Goal: Transaction & Acquisition: Book appointment/travel/reservation

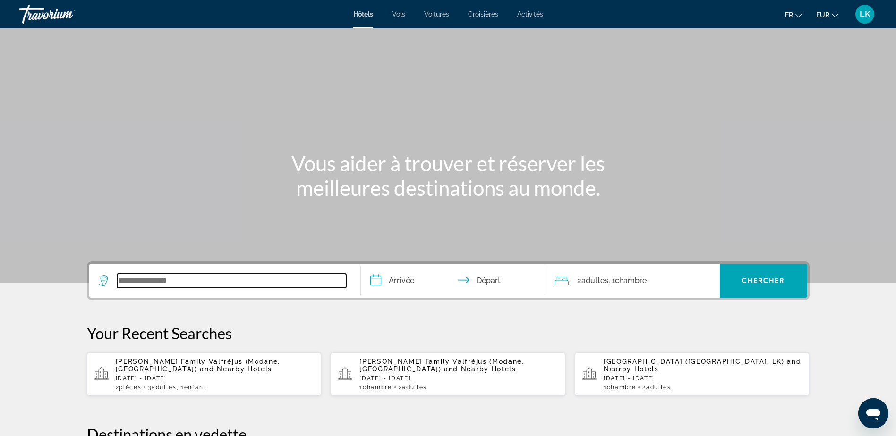
click at [144, 285] on input "Search widget" at bounding box center [231, 281] width 229 height 14
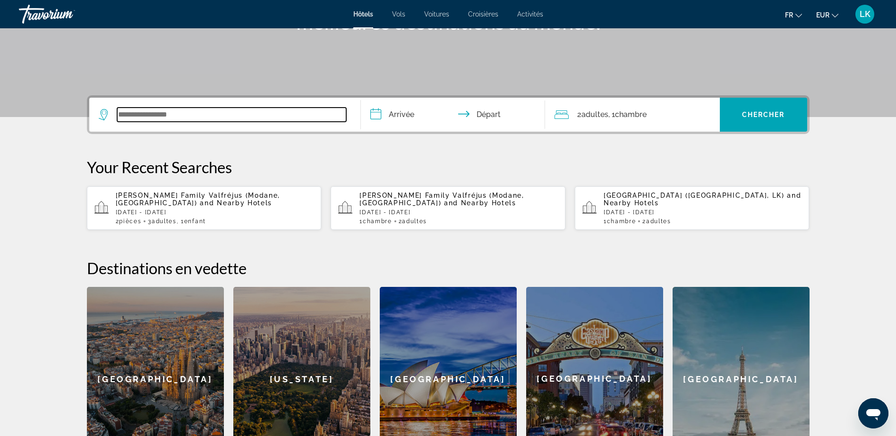
scroll to position [231, 0]
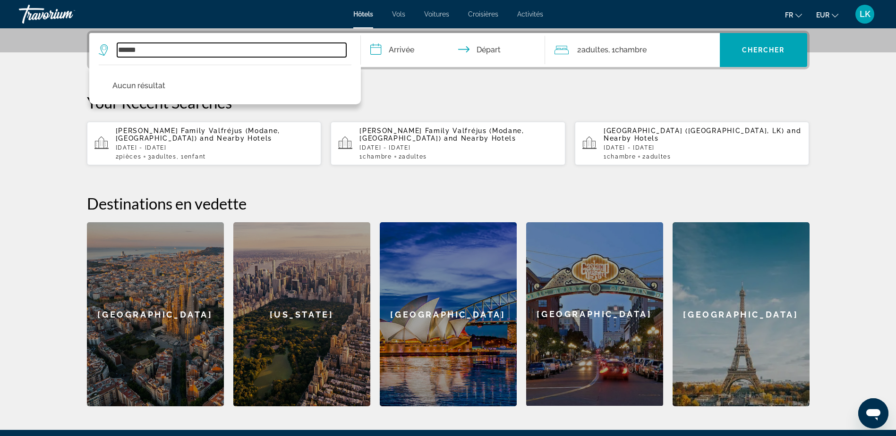
drag, startPoint x: 190, startPoint y: 52, endPoint x: 0, endPoint y: 50, distance: 189.8
type input "*"
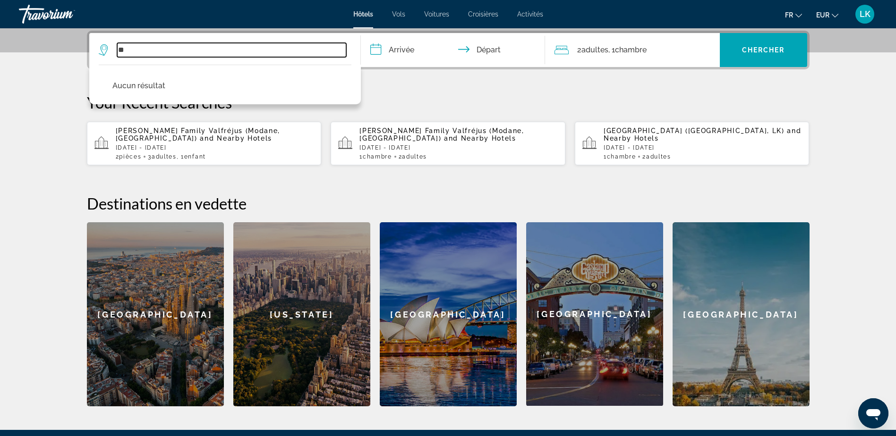
type input "*"
click at [187, 47] on input "Search widget" at bounding box center [231, 50] width 229 height 14
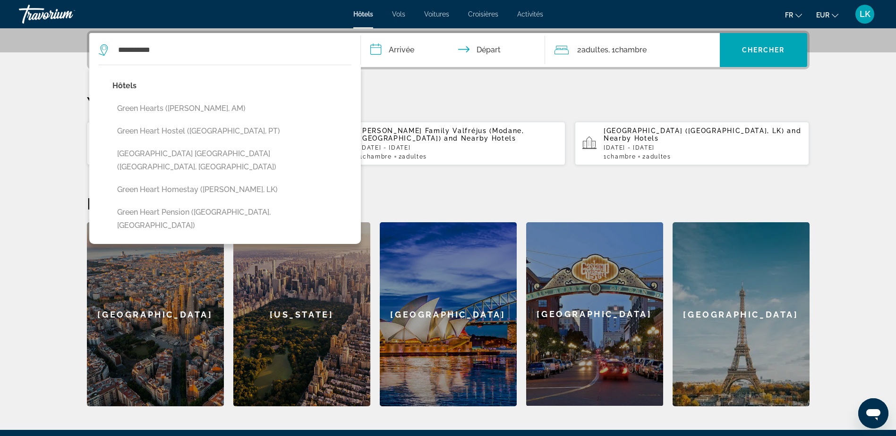
drag, startPoint x: 119, startPoint y: 38, endPoint x: 114, endPoint y: 38, distance: 5.2
click at [111, 38] on div "**********" at bounding box center [225, 50] width 252 height 34
click at [193, 71] on div "Hôtels Green hearts (Meghri, AM) Green Heart Hostel (Lisbon, PT) Green Heart Ho…" at bounding box center [225, 154] width 272 height 179
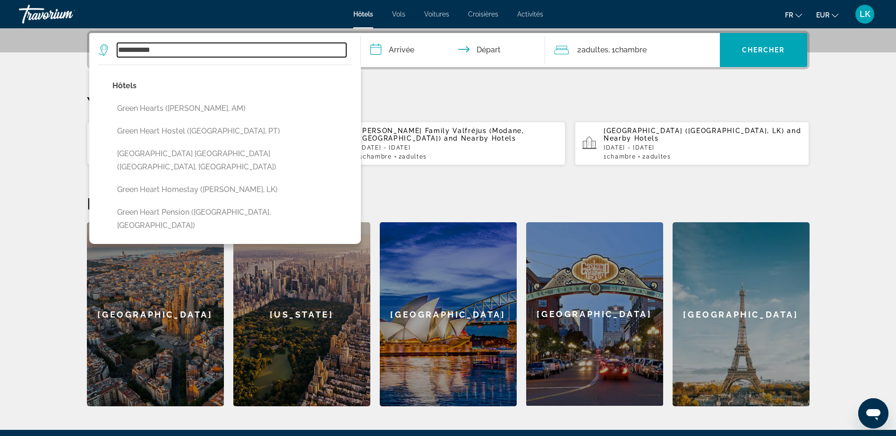
click at [189, 43] on input "**********" at bounding box center [231, 50] width 229 height 14
drag, startPoint x: 173, startPoint y: 51, endPoint x: 0, endPoint y: 34, distance: 174.2
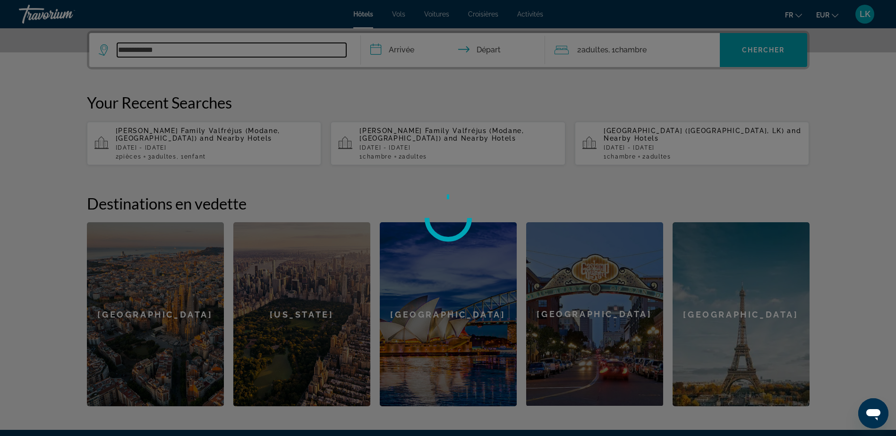
type input "**********"
click at [213, 50] on div at bounding box center [448, 218] width 896 height 436
click at [142, 56] on div at bounding box center [448, 218] width 896 height 436
click at [161, 48] on div at bounding box center [448, 218] width 896 height 436
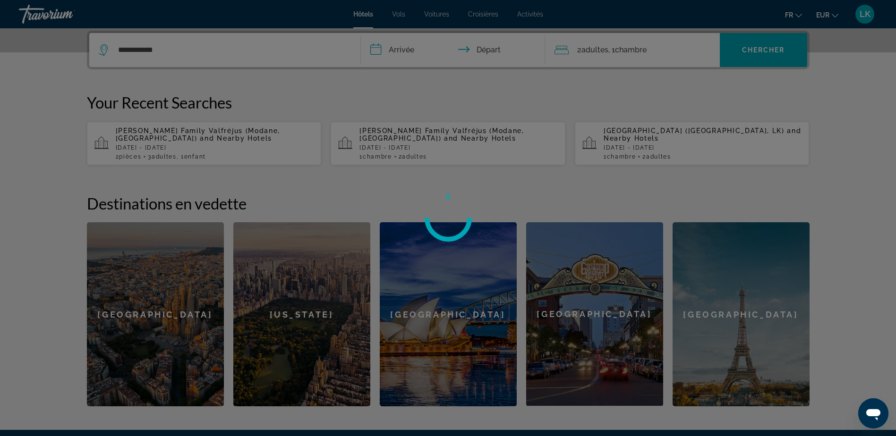
click at [172, 54] on div at bounding box center [448, 218] width 896 height 436
click at [204, 73] on div at bounding box center [448, 218] width 896 height 436
click at [163, 68] on div at bounding box center [448, 218] width 896 height 436
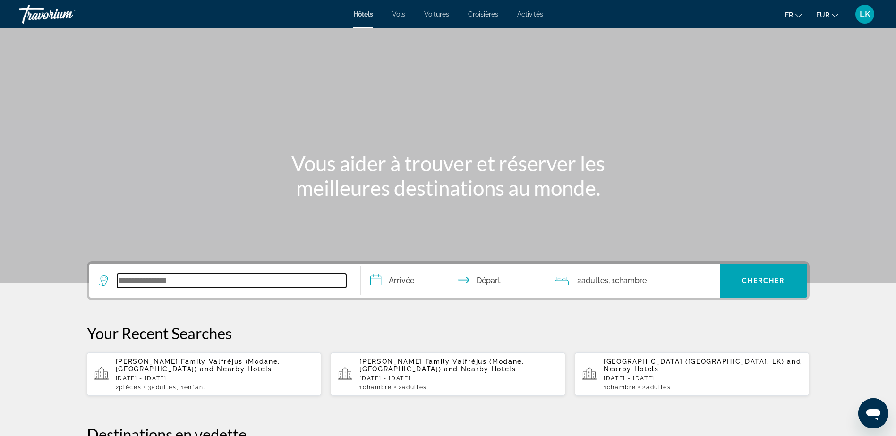
click at [153, 288] on input "Search widget" at bounding box center [231, 281] width 229 height 14
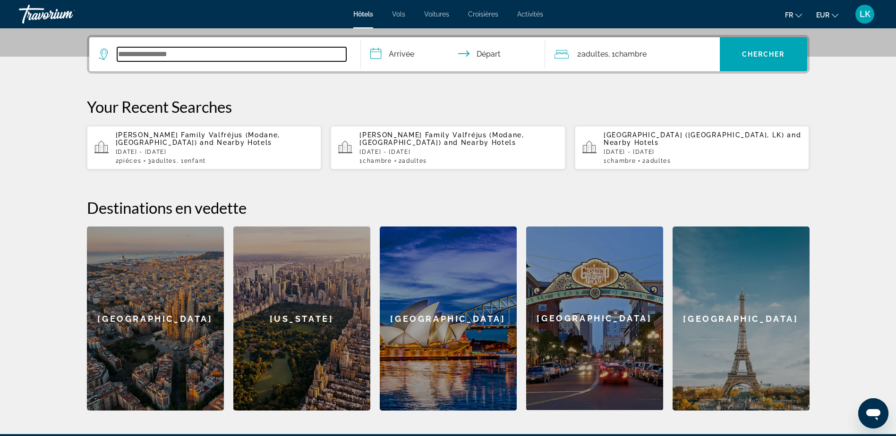
scroll to position [231, 0]
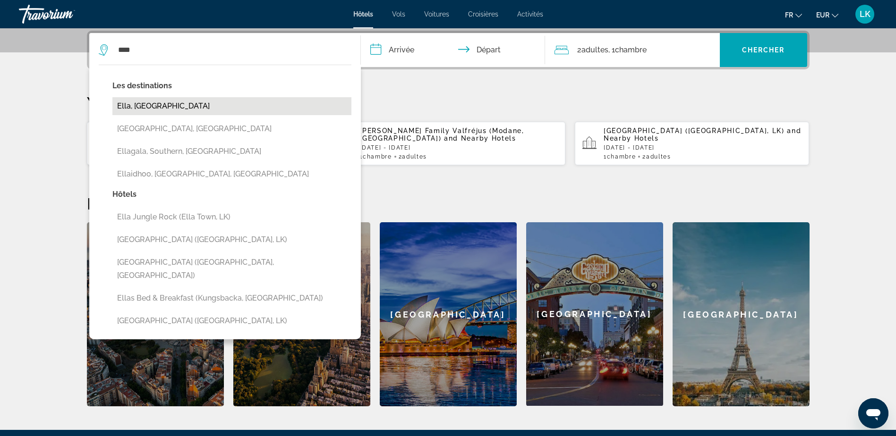
click at [196, 101] on button "Ella, [GEOGRAPHIC_DATA]" at bounding box center [231, 106] width 239 height 18
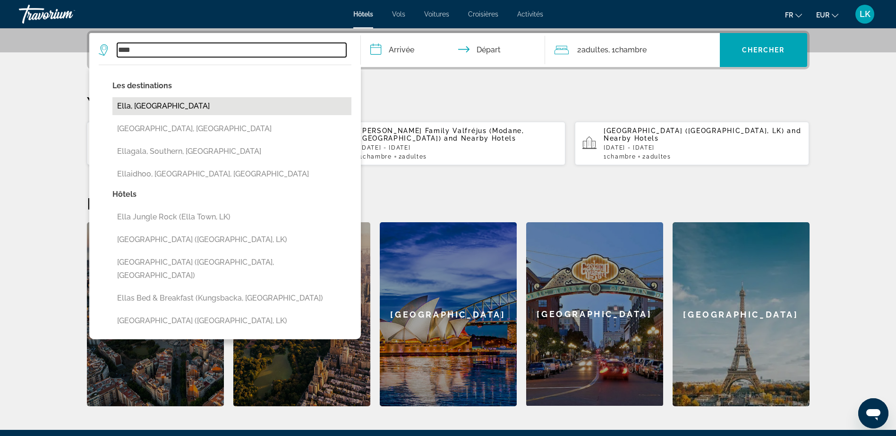
type input "**********"
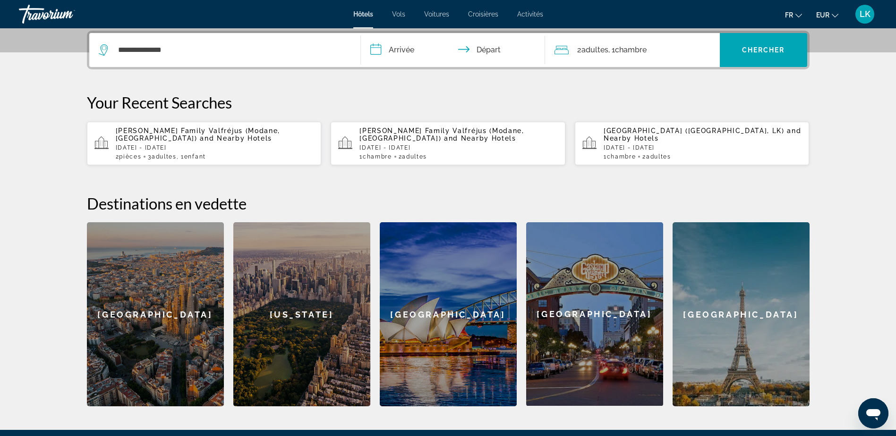
click at [393, 51] on input "**********" at bounding box center [455, 51] width 188 height 37
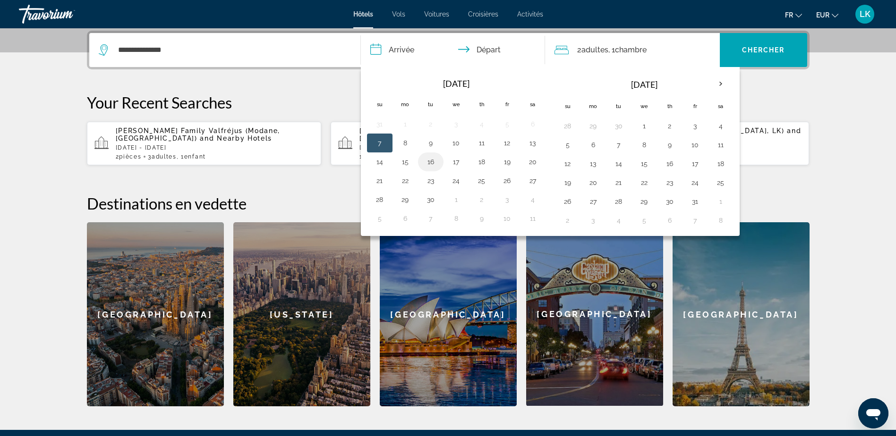
click at [437, 166] on button "16" at bounding box center [430, 161] width 15 height 13
drag, startPoint x: 454, startPoint y: 161, endPoint x: 602, endPoint y: 85, distance: 166.6
click at [454, 161] on button "17" at bounding box center [456, 161] width 15 height 13
type input "**********"
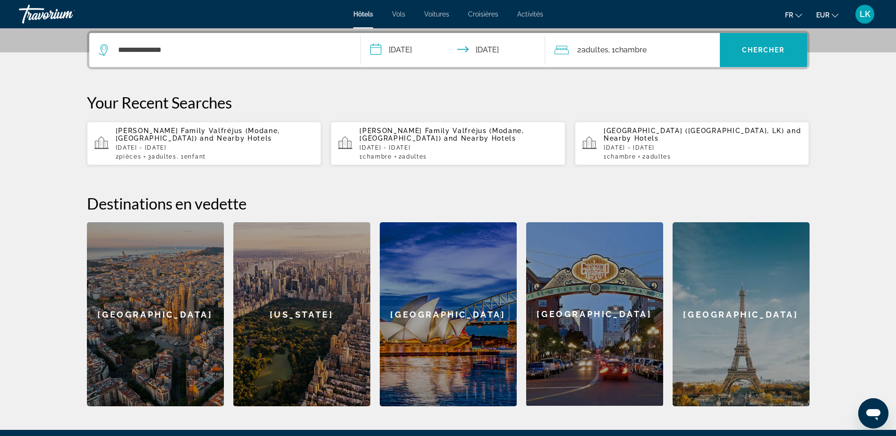
click at [755, 50] on span "Chercher" at bounding box center [763, 50] width 43 height 8
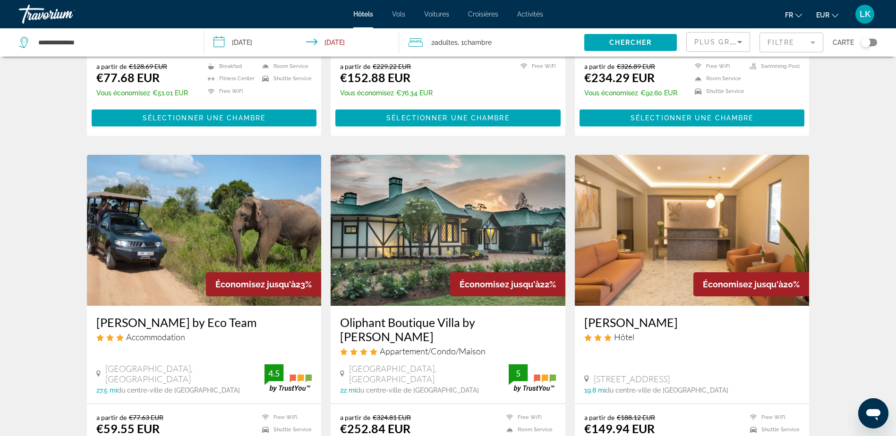
scroll to position [553, 0]
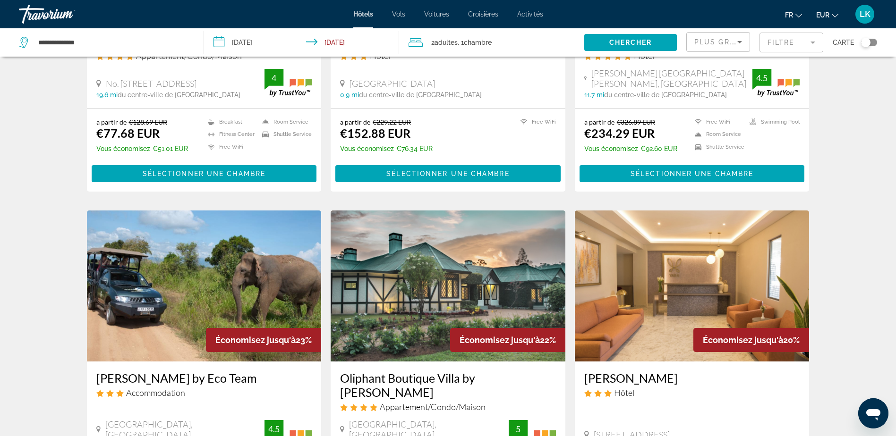
click at [783, 44] on mat-form-field "Filtre" at bounding box center [791, 43] width 64 height 20
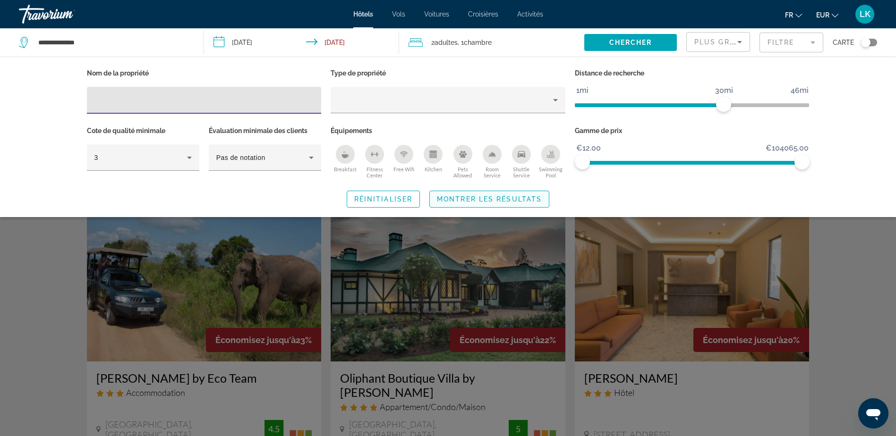
click at [478, 204] on span "Search widget" at bounding box center [489, 199] width 119 height 23
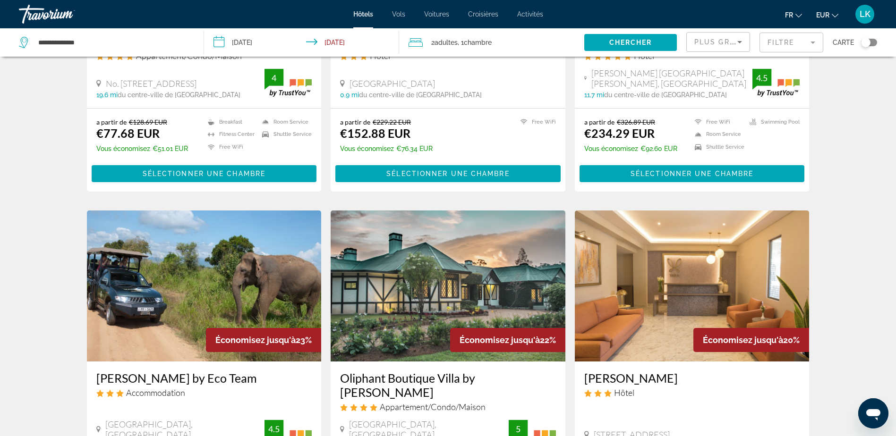
click at [794, 37] on mat-form-field "Filtre" at bounding box center [791, 43] width 64 height 20
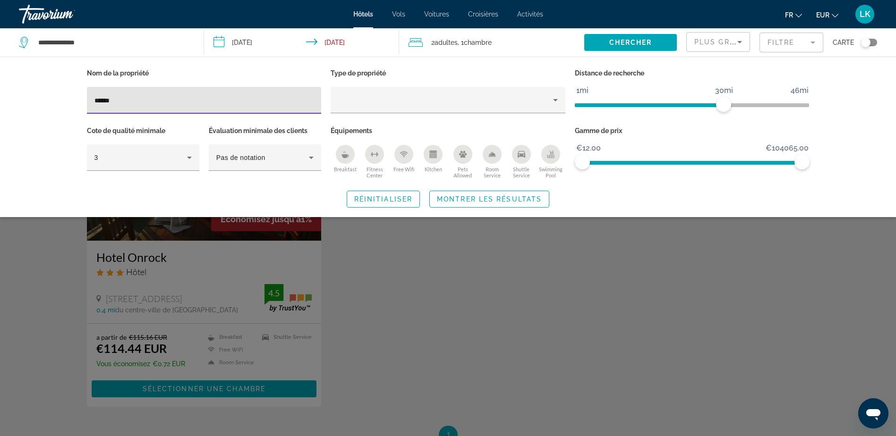
type input "******"
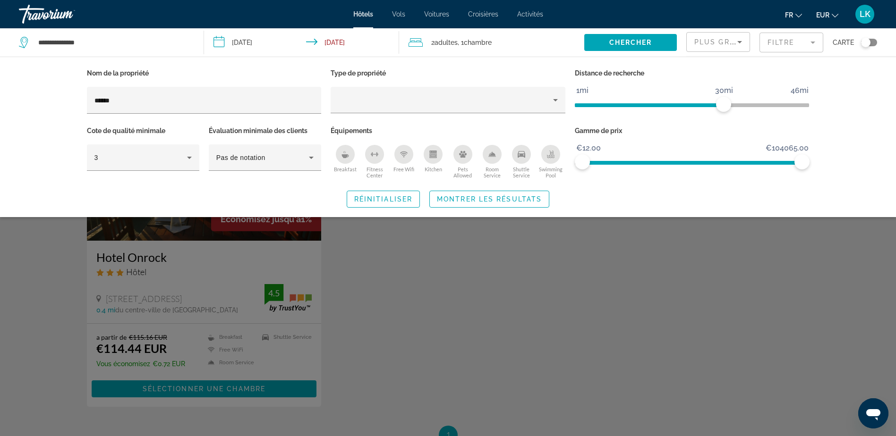
click at [458, 300] on div "Search widget" at bounding box center [448, 289] width 896 height 295
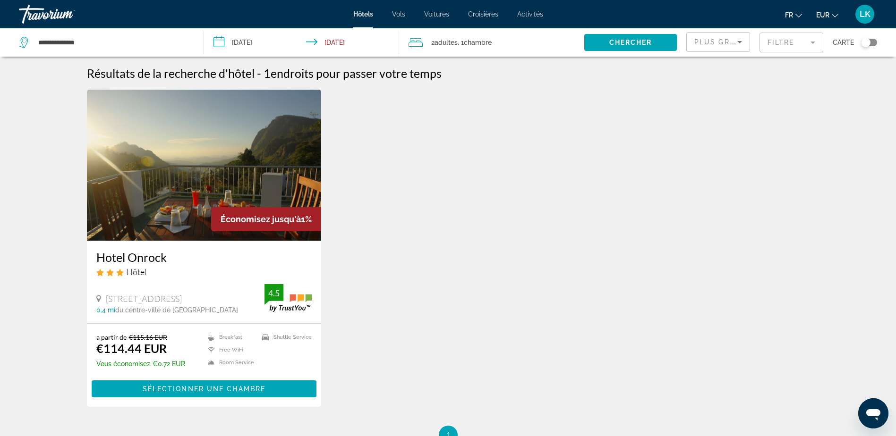
click at [265, 171] on img "Main content" at bounding box center [204, 165] width 235 height 151
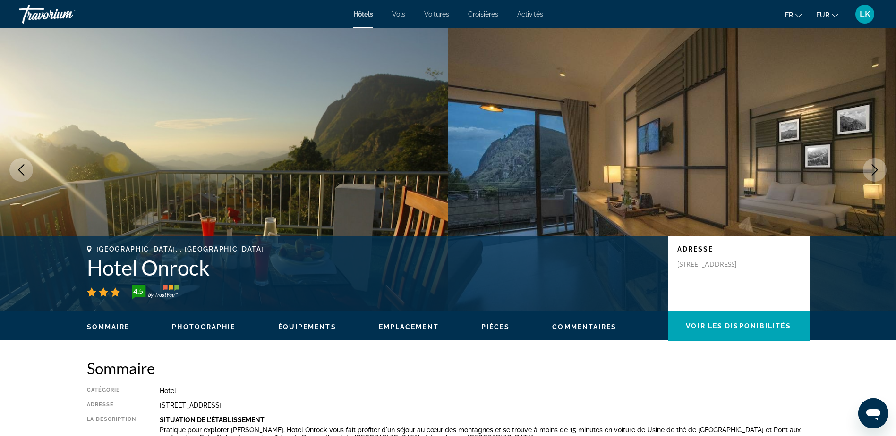
click at [871, 172] on icon "Next image" at bounding box center [874, 169] width 11 height 11
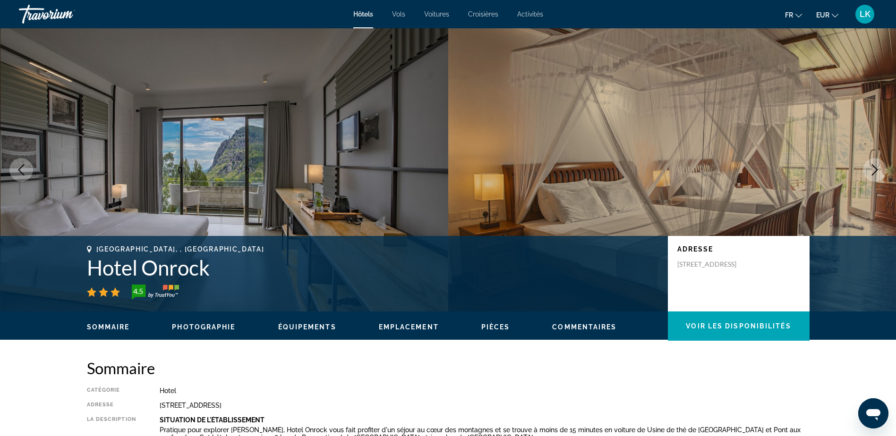
click at [871, 172] on icon "Next image" at bounding box center [874, 169] width 11 height 11
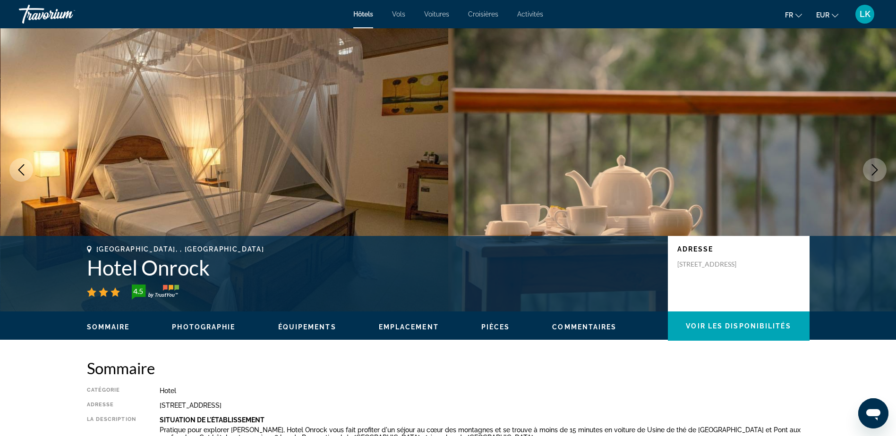
click at [24, 167] on icon "Previous image" at bounding box center [21, 169] width 11 height 11
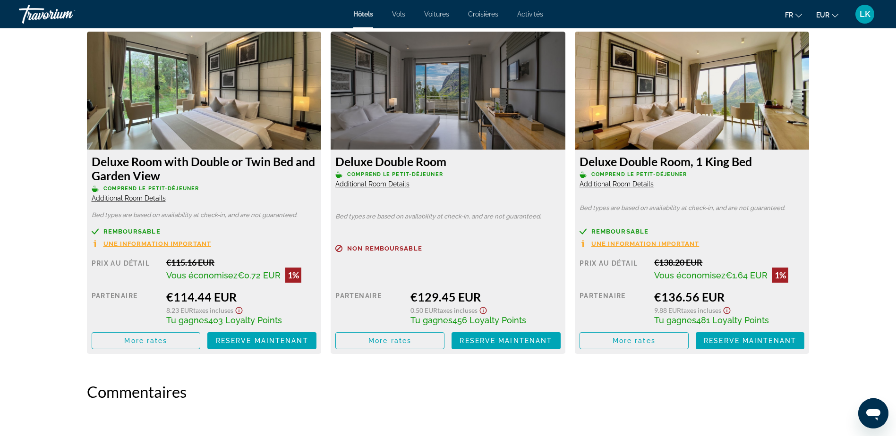
scroll to position [1322, 0]
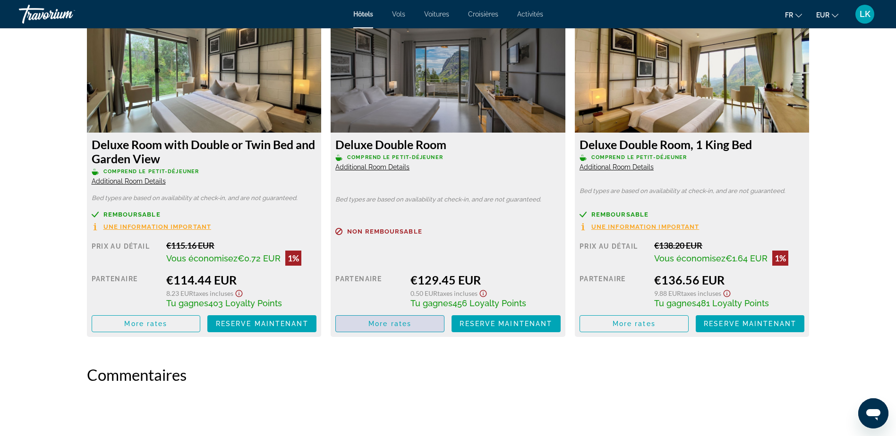
click at [397, 330] on span "Main content" at bounding box center [390, 324] width 108 height 23
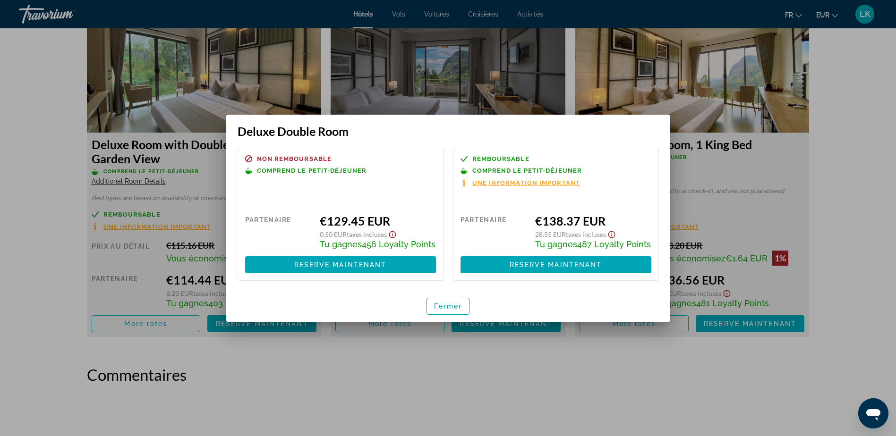
click at [554, 359] on div at bounding box center [448, 218] width 896 height 436
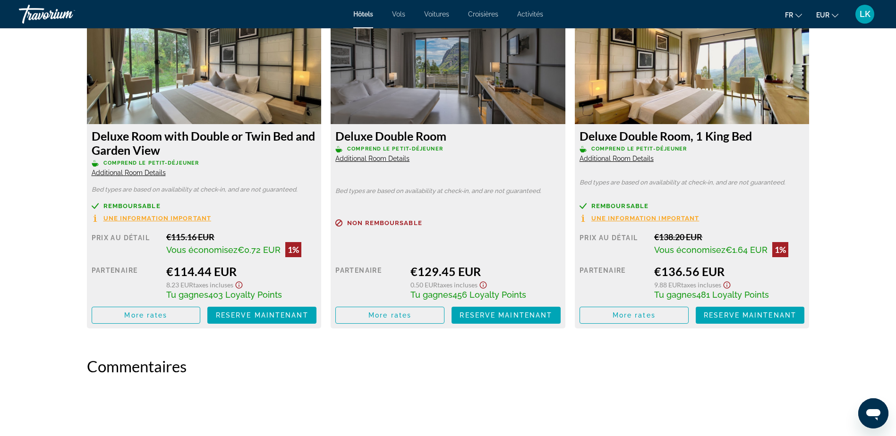
scroll to position [1227, 0]
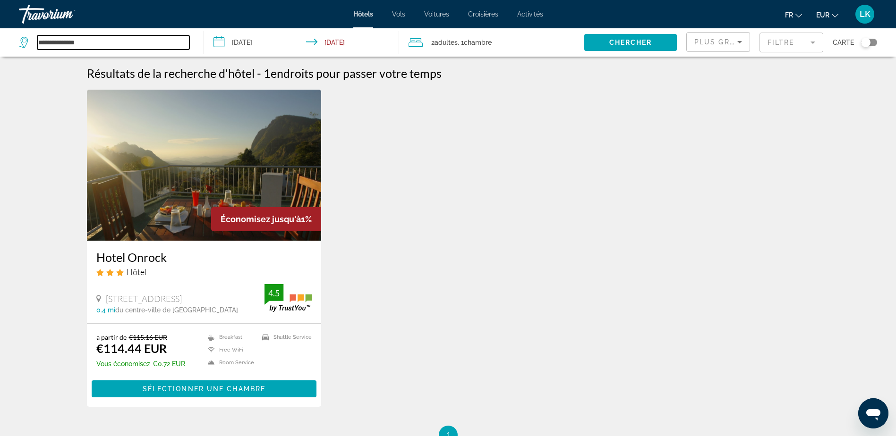
click at [103, 40] on input "**********" at bounding box center [113, 42] width 152 height 14
drag, startPoint x: 114, startPoint y: 39, endPoint x: -2, endPoint y: 29, distance: 116.6
click at [0, 29] on html "**********" at bounding box center [448, 218] width 896 height 436
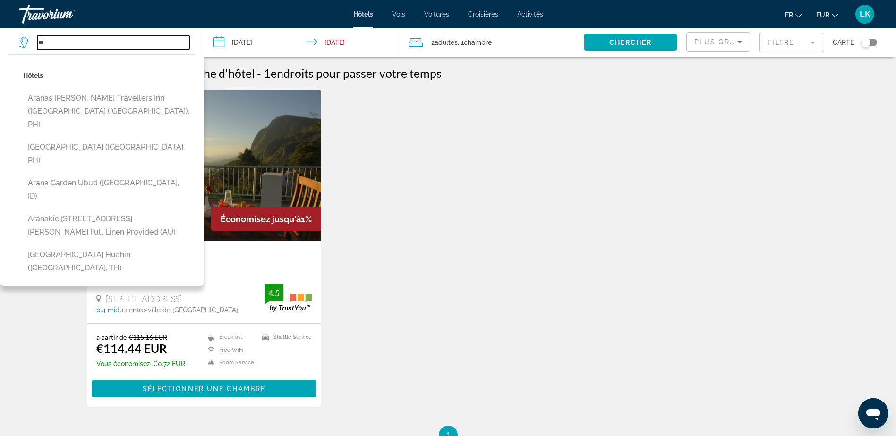
type input "*"
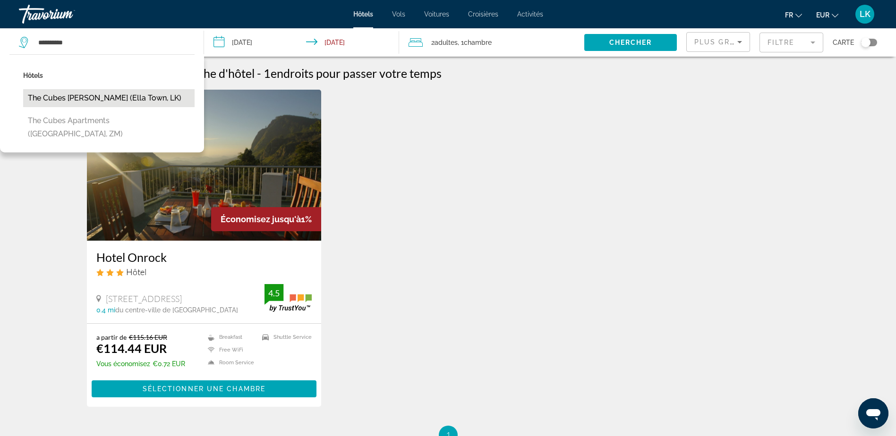
click at [86, 103] on button "The Cubes [PERSON_NAME] (Ella Town, LK)" at bounding box center [108, 98] width 171 height 18
type input "**********"
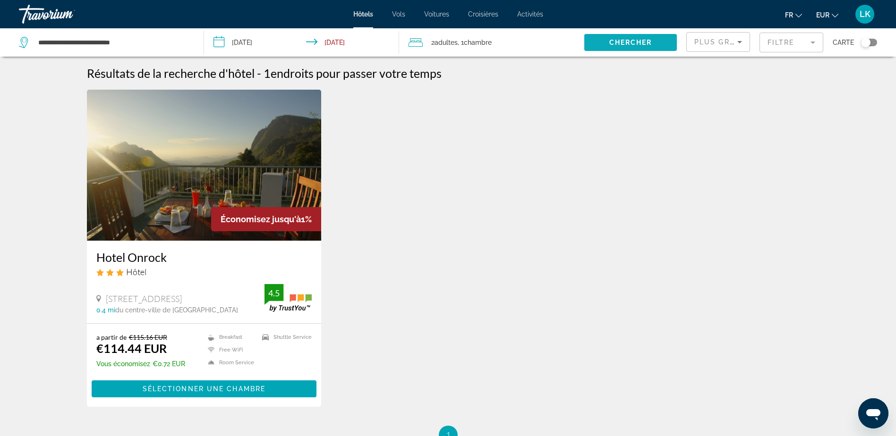
click at [629, 37] on span "Search widget" at bounding box center [630, 42] width 93 height 23
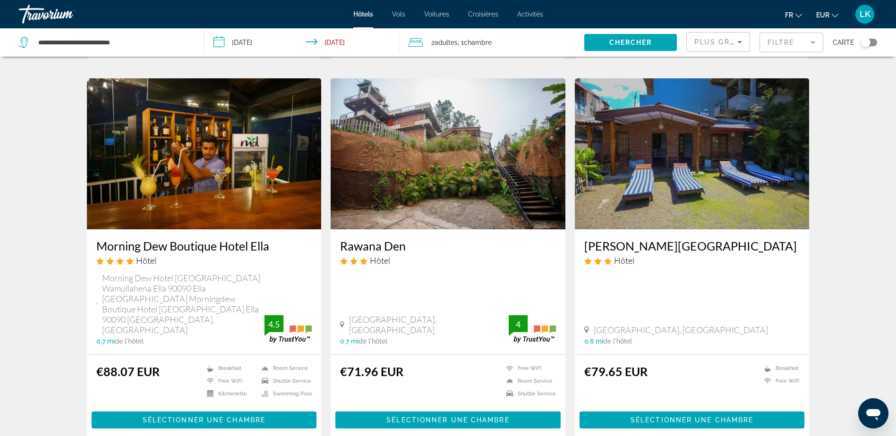
scroll to position [1039, 0]
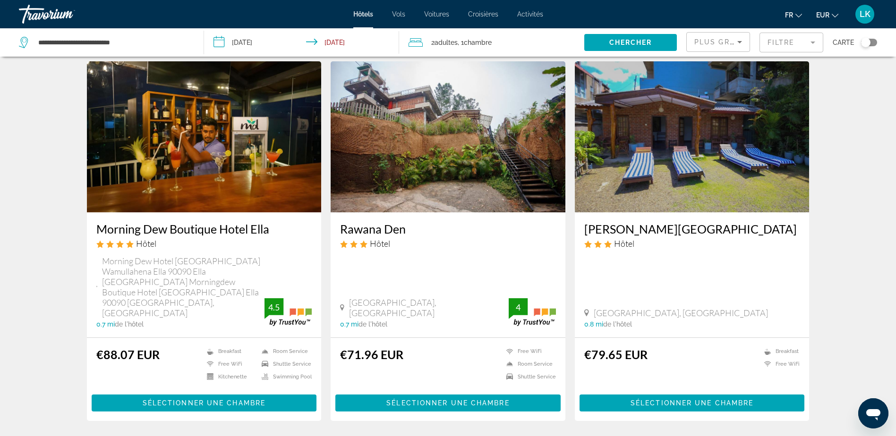
click at [161, 161] on img "Main content" at bounding box center [204, 136] width 235 height 151
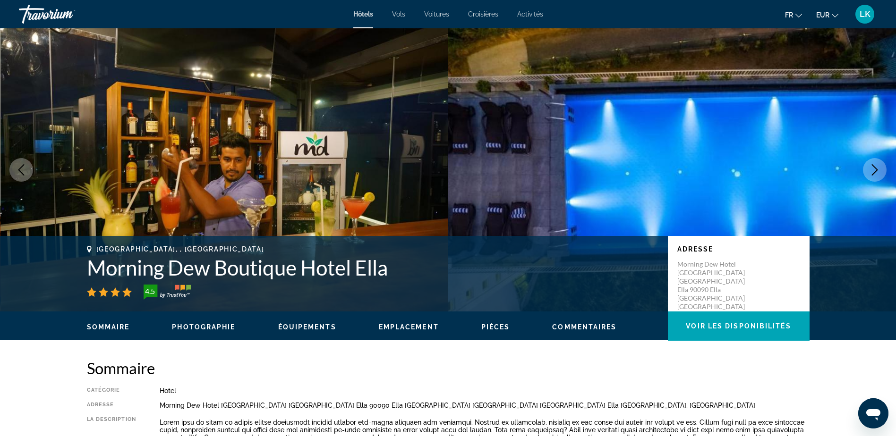
click at [869, 168] on button "Next image" at bounding box center [875, 170] width 24 height 24
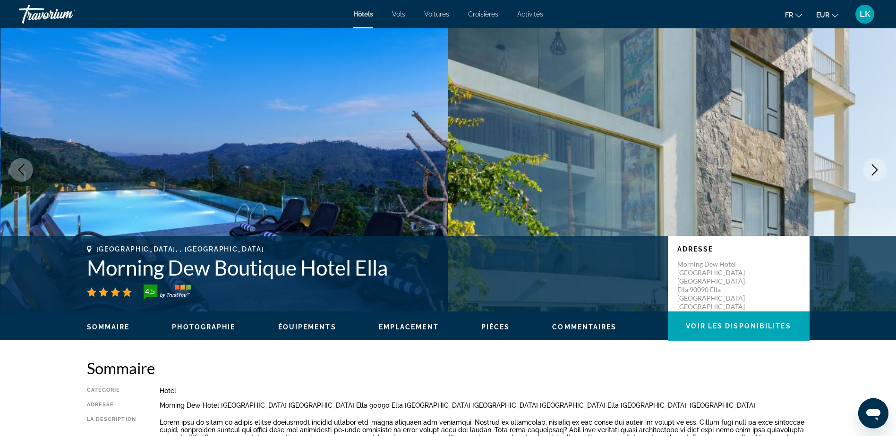
click at [869, 168] on icon "Next image" at bounding box center [874, 169] width 11 height 11
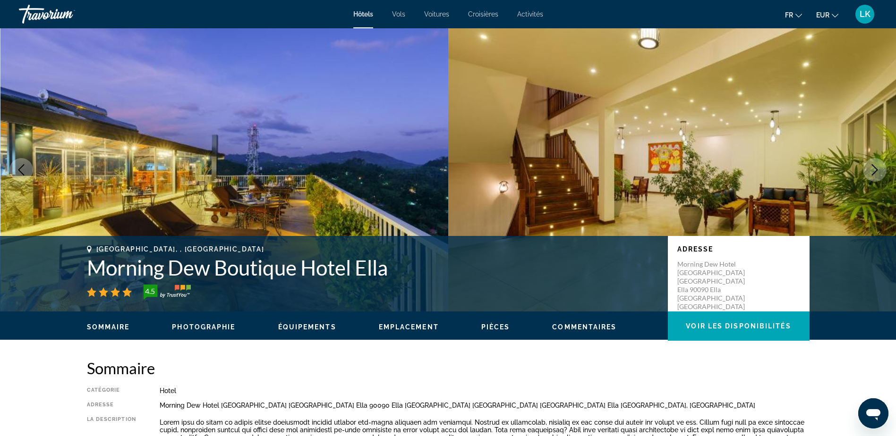
click at [869, 168] on icon "Next image" at bounding box center [874, 169] width 11 height 11
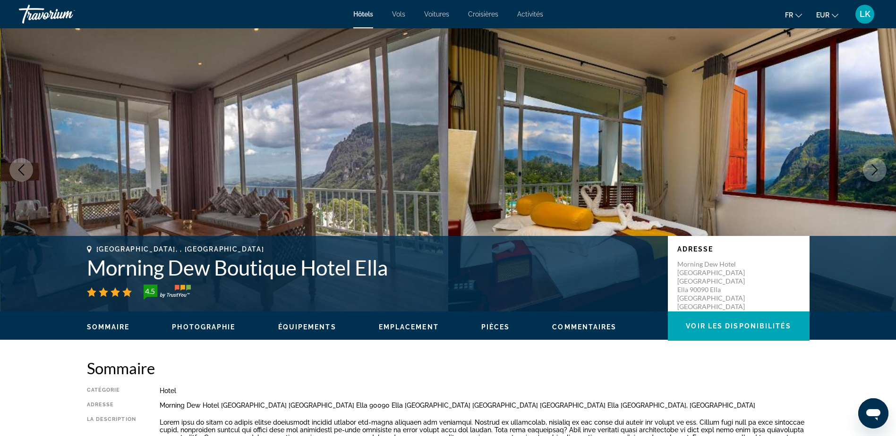
click at [869, 168] on icon "Next image" at bounding box center [874, 169] width 11 height 11
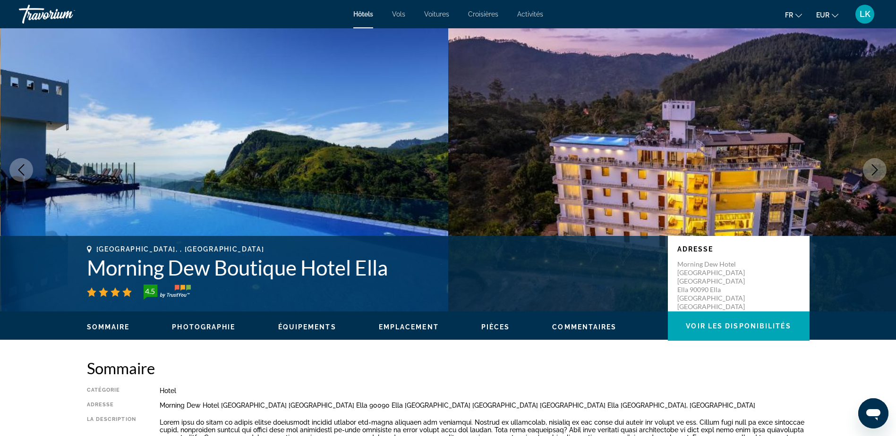
click at [870, 168] on icon "Next image" at bounding box center [874, 169] width 11 height 11
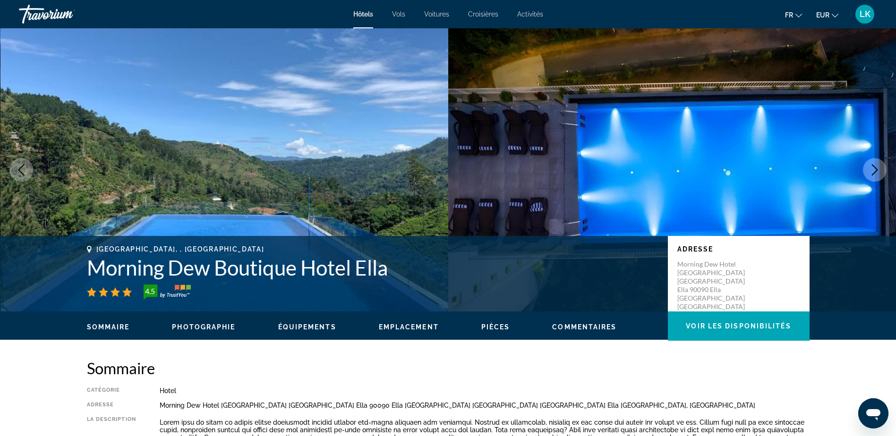
click at [870, 168] on icon "Next image" at bounding box center [874, 169] width 11 height 11
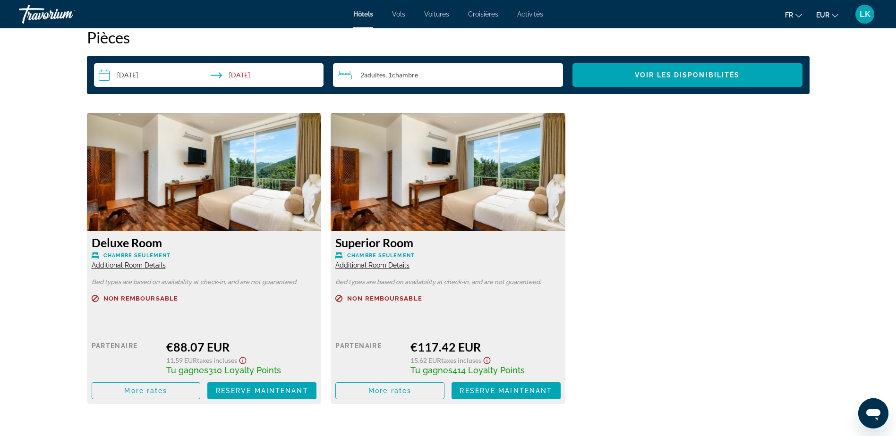
scroll to position [1228, 0]
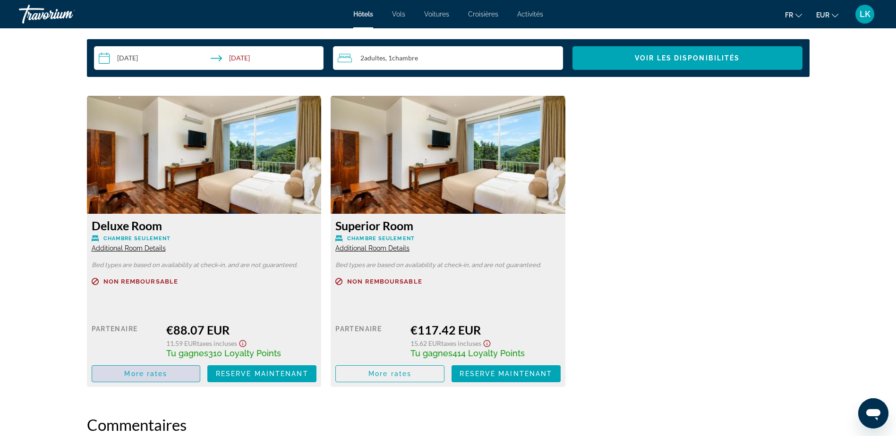
click at [184, 377] on span "Main content" at bounding box center [146, 374] width 108 height 23
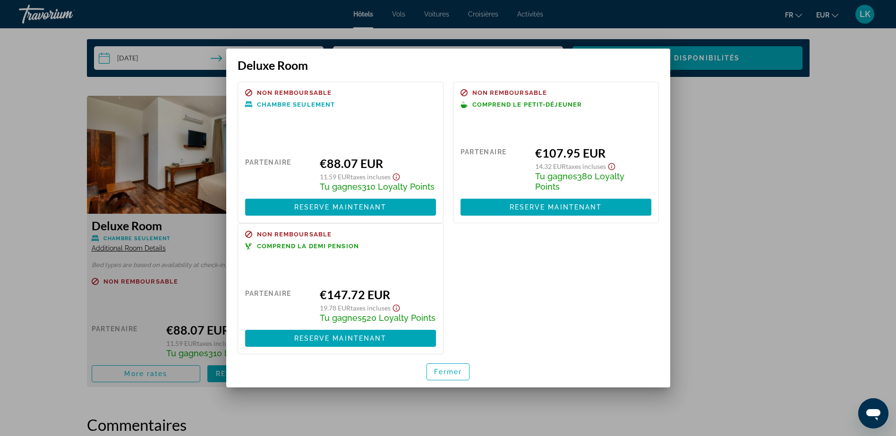
click at [759, 211] on div at bounding box center [448, 218] width 896 height 436
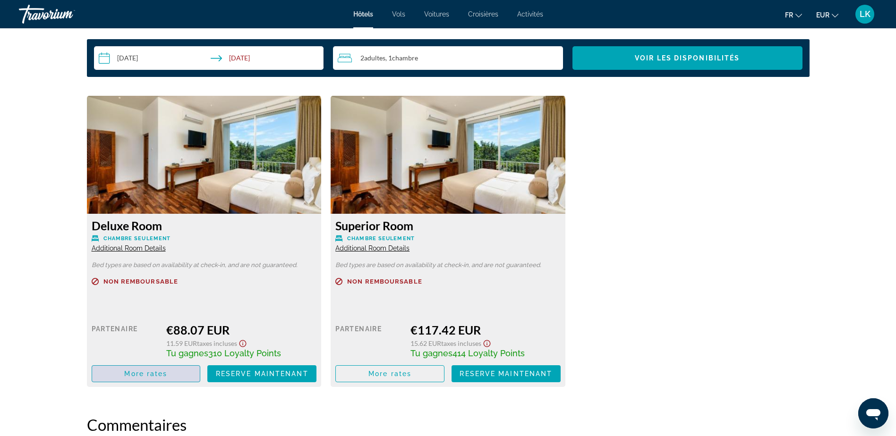
click at [156, 382] on span "Main content" at bounding box center [146, 374] width 108 height 23
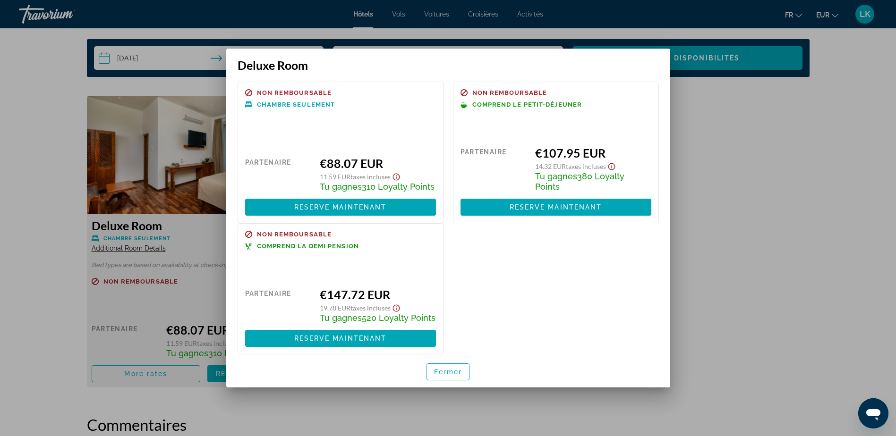
drag, startPoint x: 707, startPoint y: 237, endPoint x: 497, endPoint y: 319, distance: 226.2
click at [708, 237] on div at bounding box center [448, 218] width 896 height 436
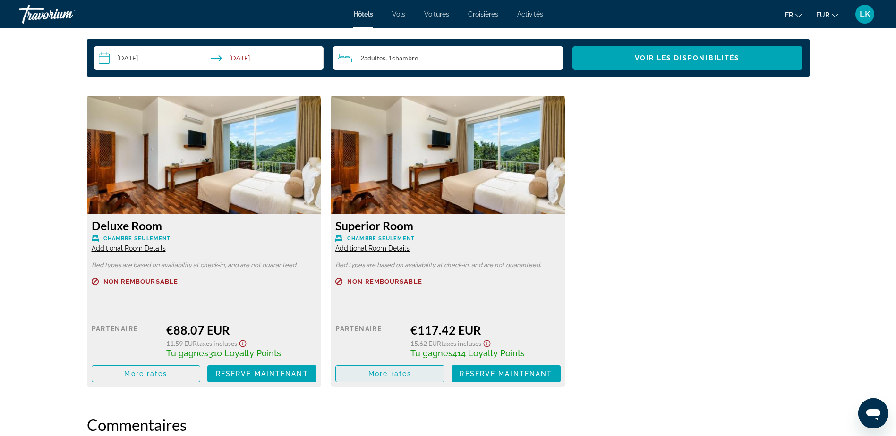
click at [393, 379] on span "Main content" at bounding box center [390, 374] width 108 height 23
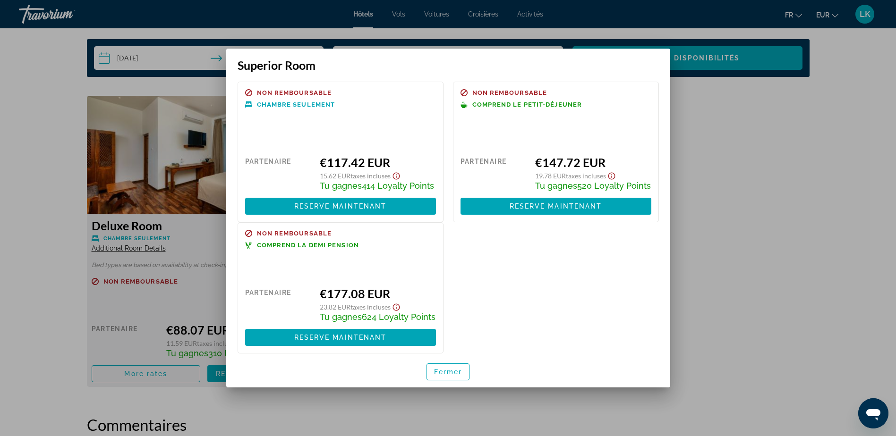
scroll to position [0, 0]
click at [705, 125] on div at bounding box center [448, 218] width 896 height 436
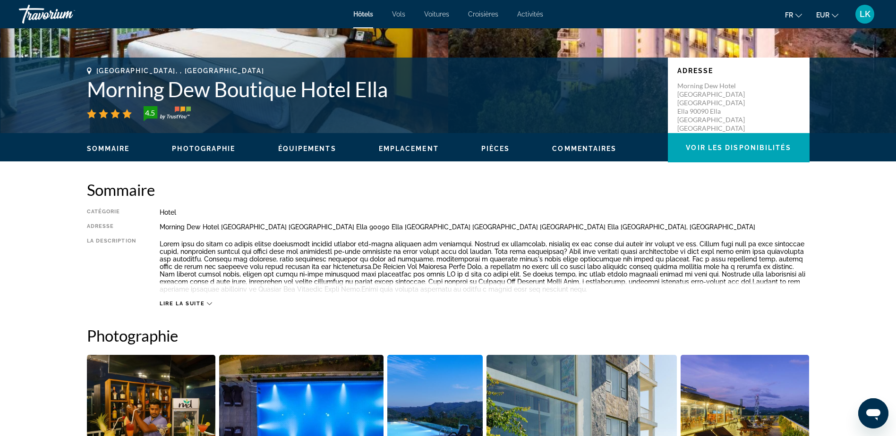
scroll to position [94, 0]
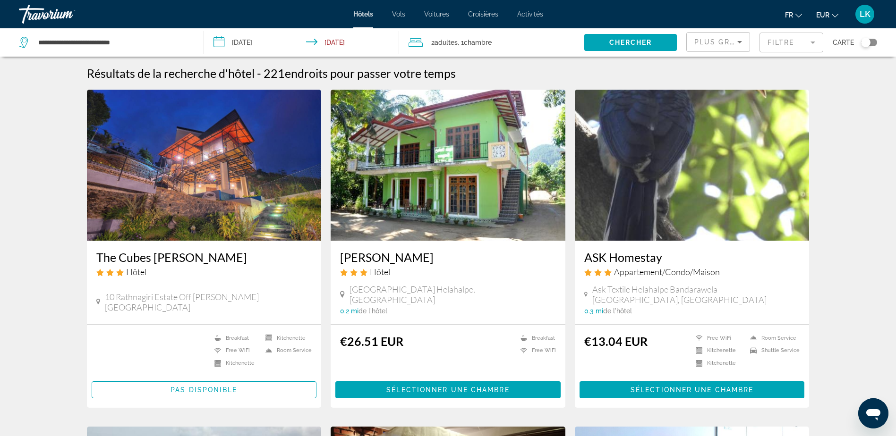
click at [742, 44] on icon "Sort by" at bounding box center [739, 41] width 11 height 11
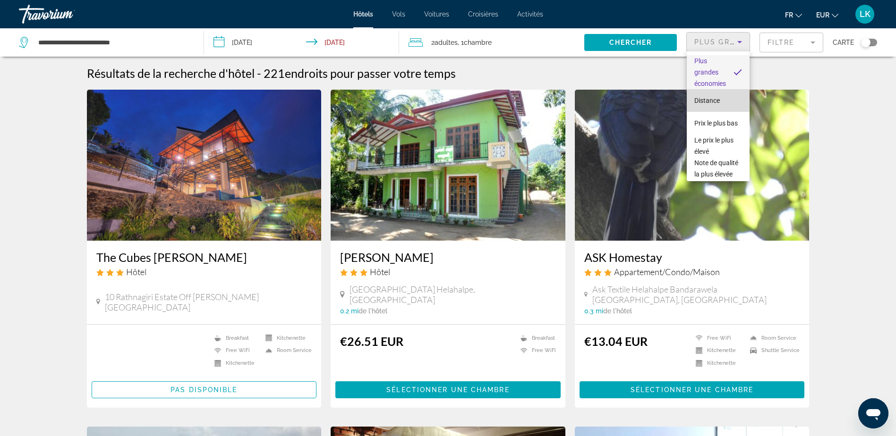
click at [723, 102] on mat-option "Distance" at bounding box center [718, 100] width 63 height 23
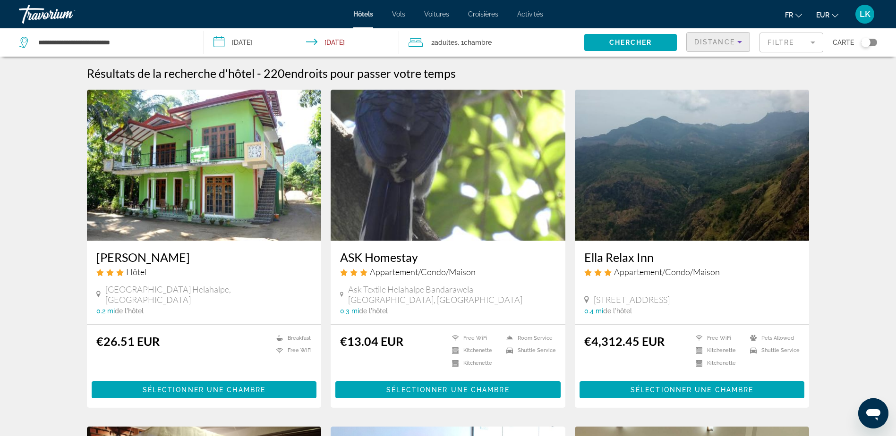
click at [772, 41] on mat-form-field "Filtre" at bounding box center [791, 43] width 64 height 20
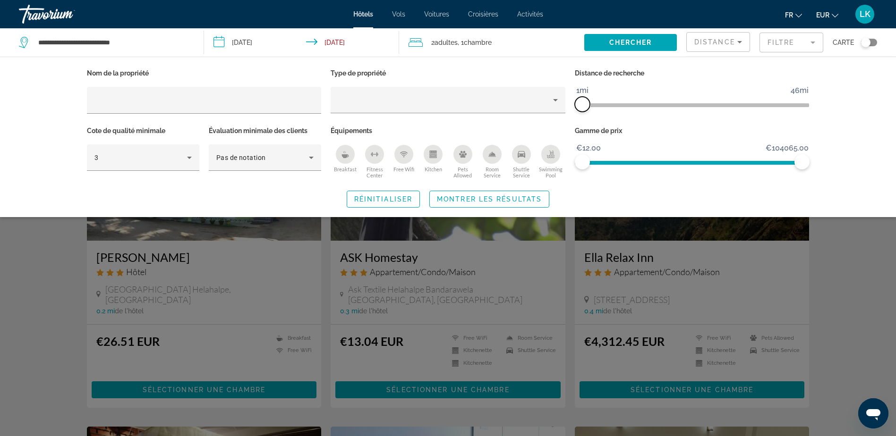
drag, startPoint x: 723, startPoint y: 102, endPoint x: 582, endPoint y: 115, distance: 141.8
click at [582, 115] on div "Distance de recherche 1mi 46mi 1mi" at bounding box center [692, 96] width 244 height 58
click at [460, 196] on span "Montrer les résultats" at bounding box center [489, 199] width 105 height 8
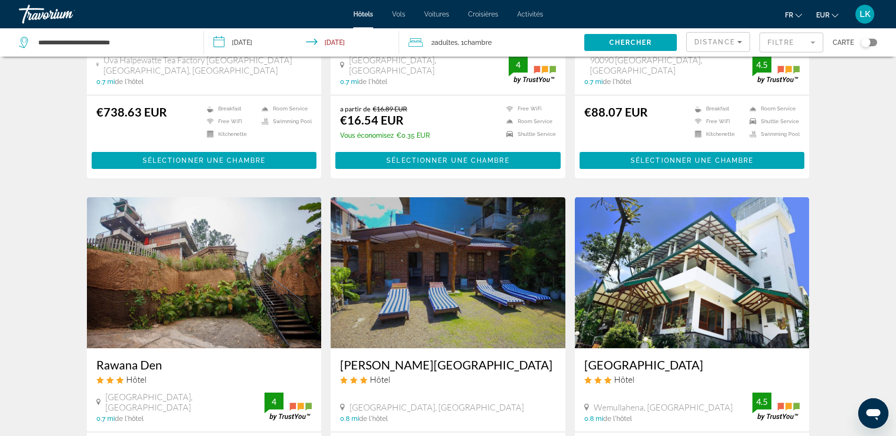
scroll to position [1175, 0]
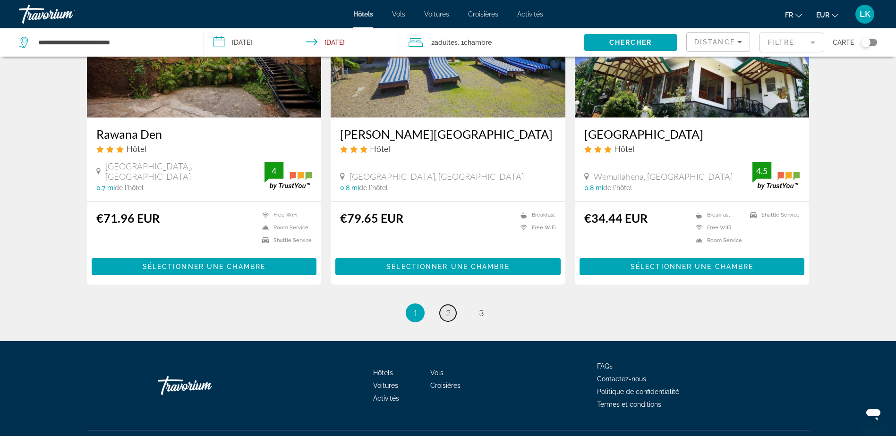
click at [449, 308] on span "2" at bounding box center [448, 313] width 5 height 10
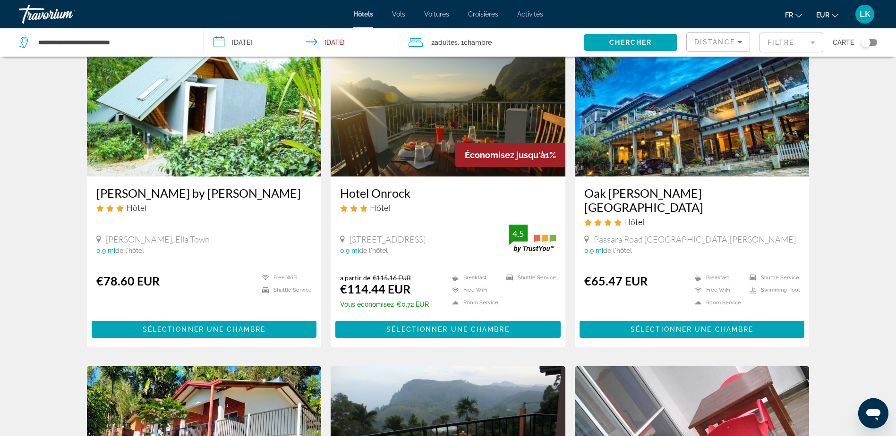
scroll to position [756, 0]
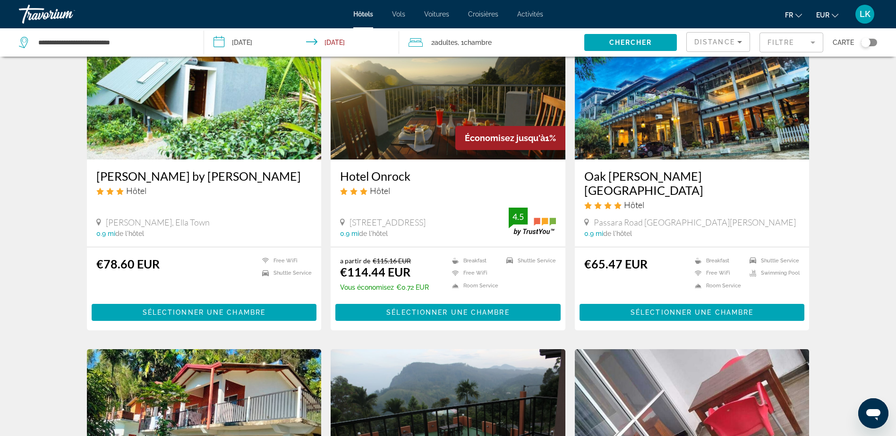
click at [703, 132] on img "Main content" at bounding box center [692, 83] width 235 height 151
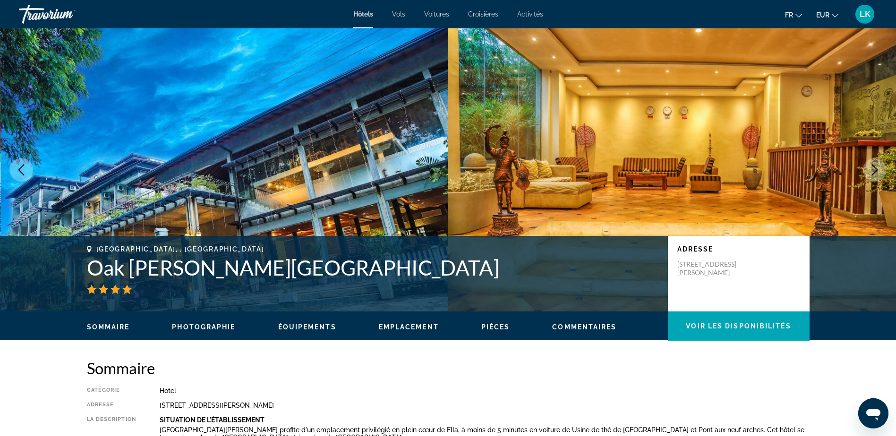
click at [869, 174] on icon "Next image" at bounding box center [874, 169] width 11 height 11
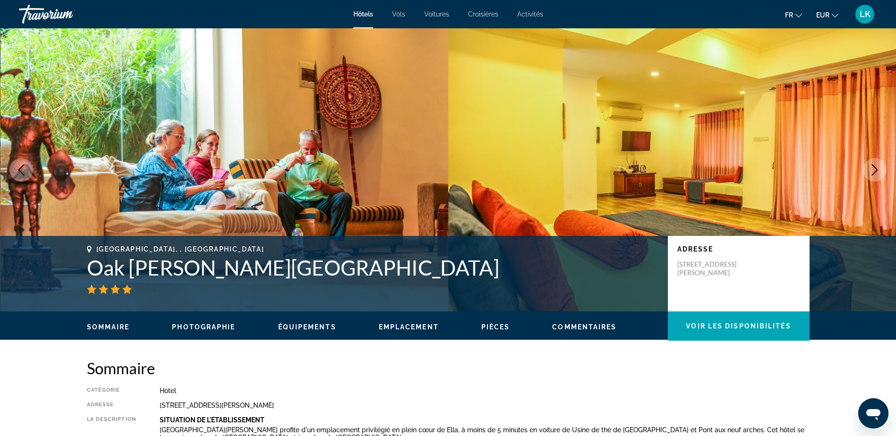
click at [870, 174] on icon "Next image" at bounding box center [874, 169] width 11 height 11
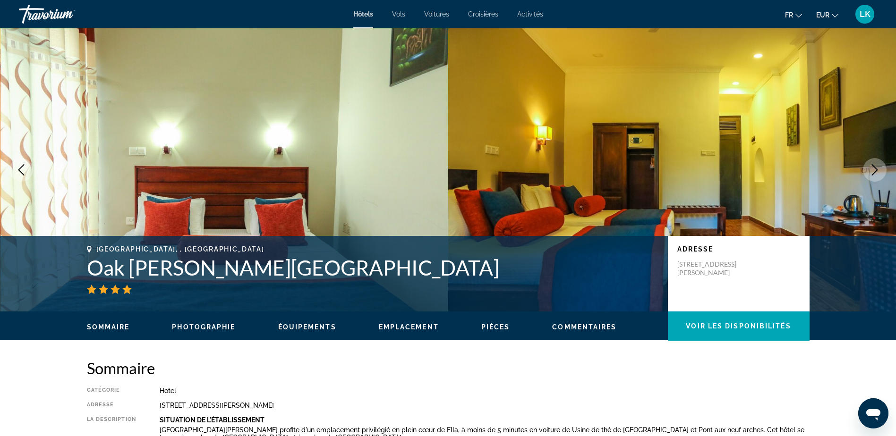
click at [870, 174] on icon "Next image" at bounding box center [874, 169] width 11 height 11
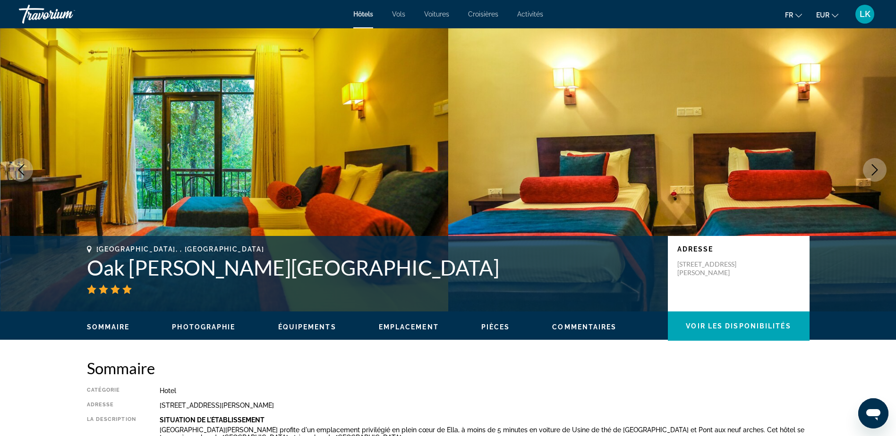
click at [870, 174] on icon "Next image" at bounding box center [874, 169] width 11 height 11
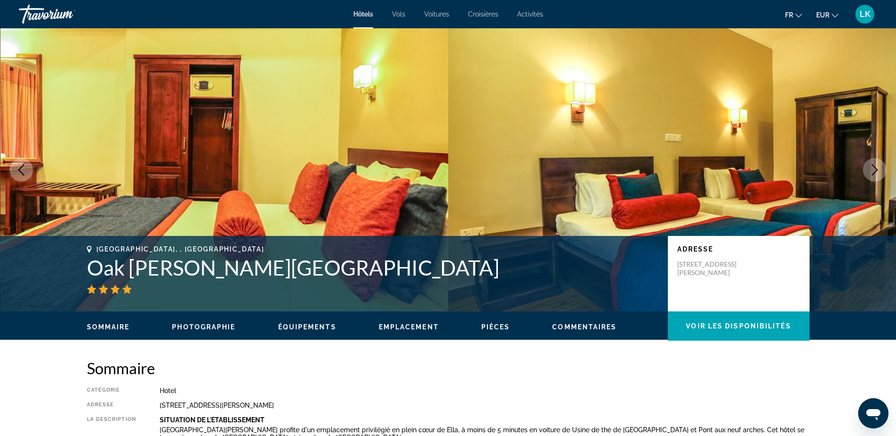
click at [871, 174] on icon "Next image" at bounding box center [874, 169] width 11 height 11
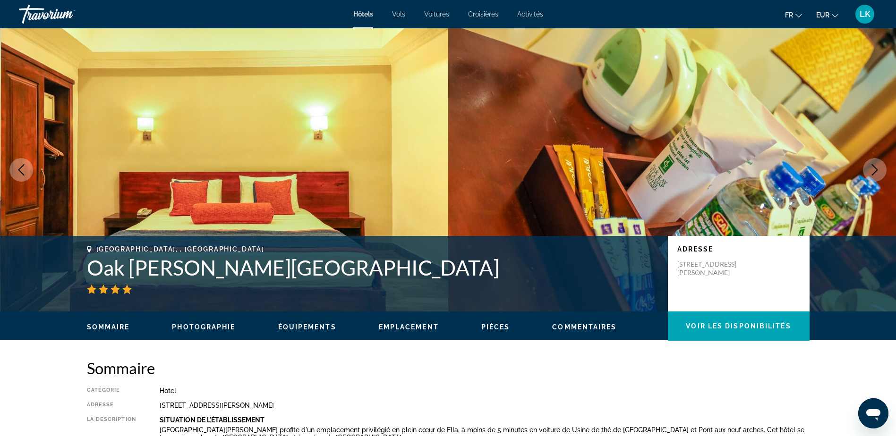
click at [871, 174] on icon "Next image" at bounding box center [874, 169] width 11 height 11
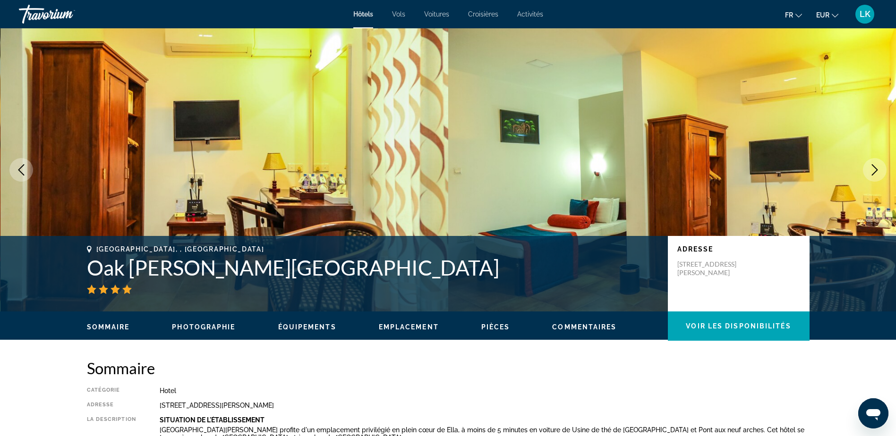
click at [871, 174] on icon "Next image" at bounding box center [874, 169] width 11 height 11
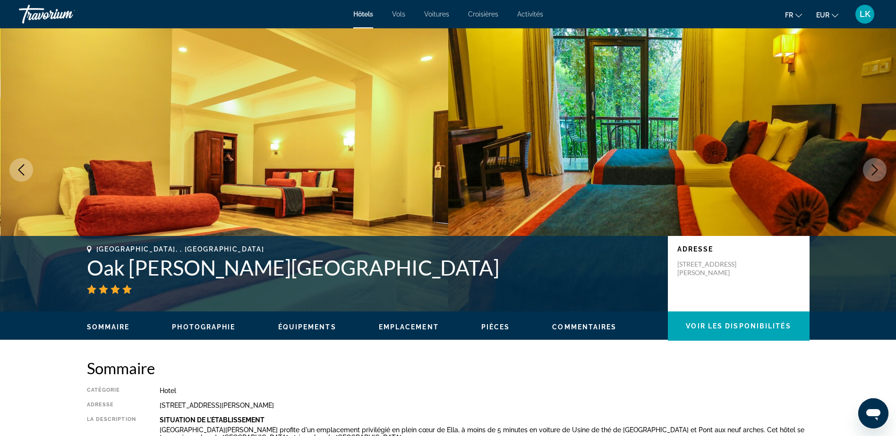
click at [872, 174] on icon "Next image" at bounding box center [874, 169] width 11 height 11
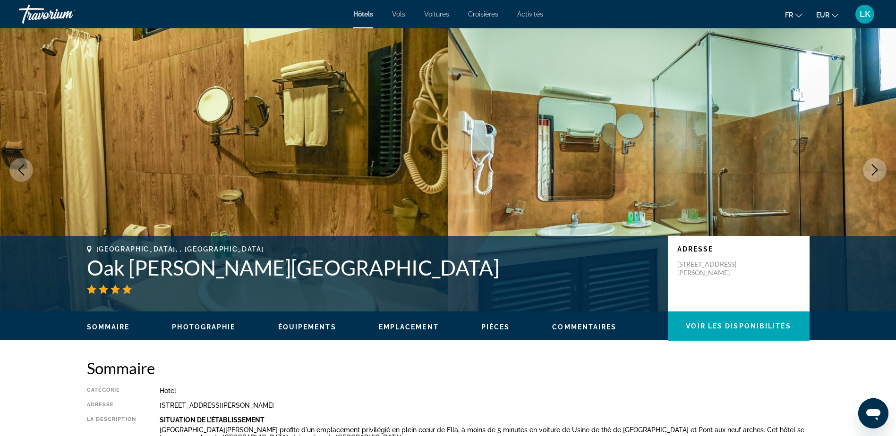
click at [872, 174] on icon "Next image" at bounding box center [874, 169] width 11 height 11
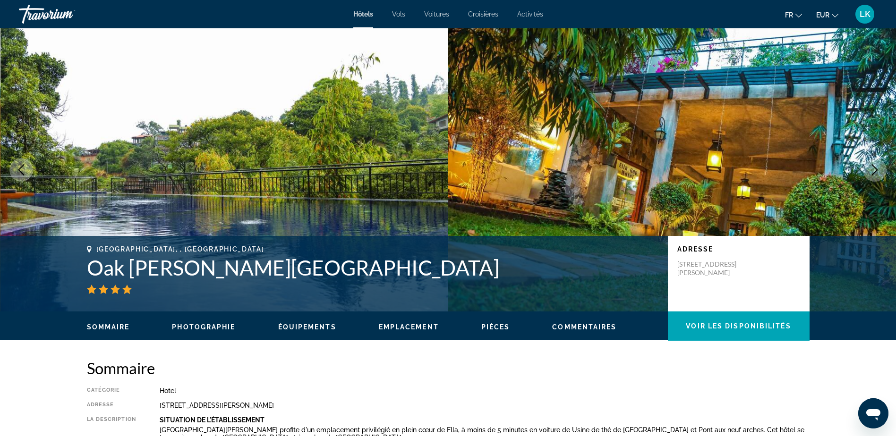
click at [872, 174] on icon "Next image" at bounding box center [874, 169] width 11 height 11
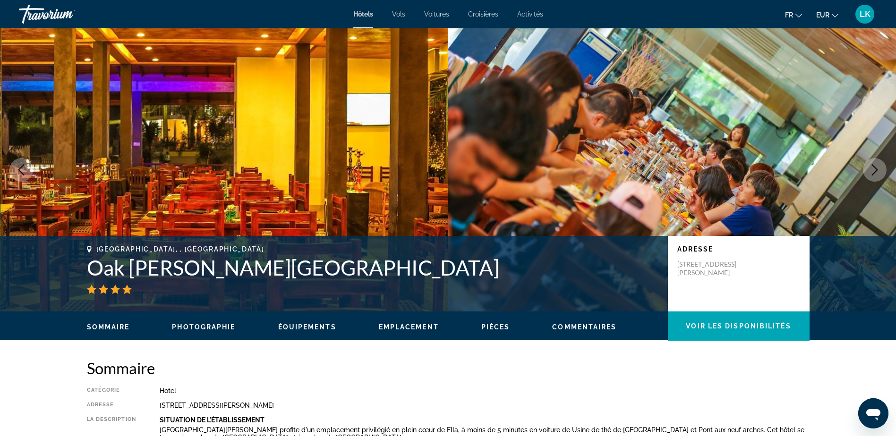
click at [872, 174] on icon "Next image" at bounding box center [874, 169] width 11 height 11
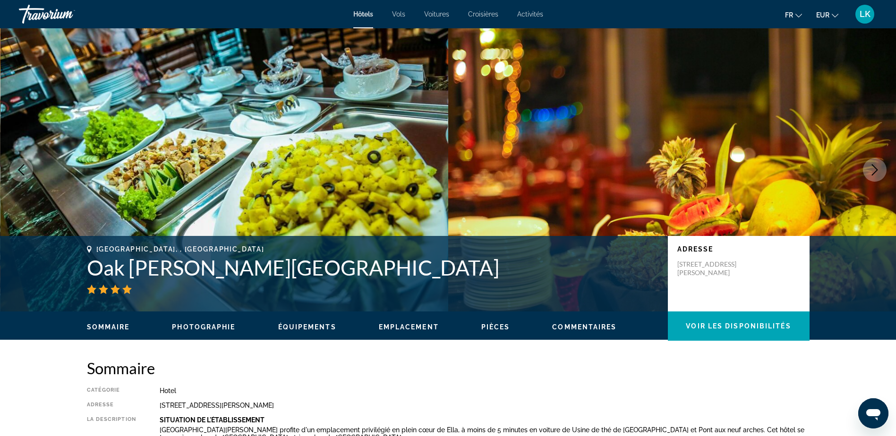
click at [873, 174] on icon "Next image" at bounding box center [874, 169] width 11 height 11
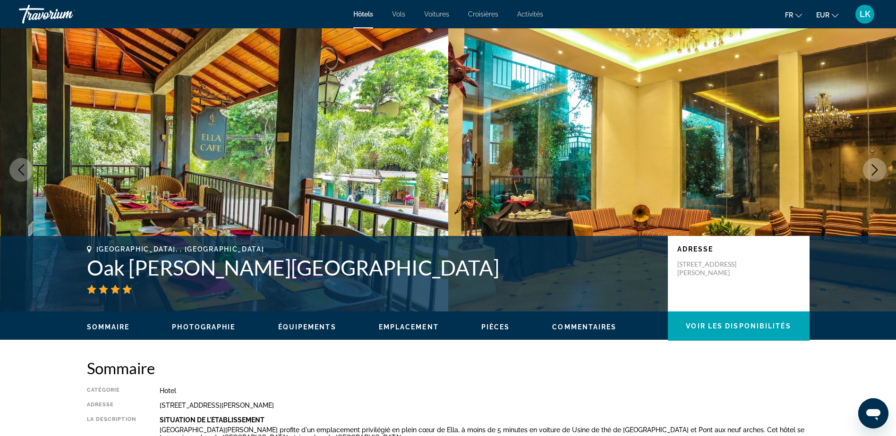
click at [873, 174] on icon "Next image" at bounding box center [874, 169] width 11 height 11
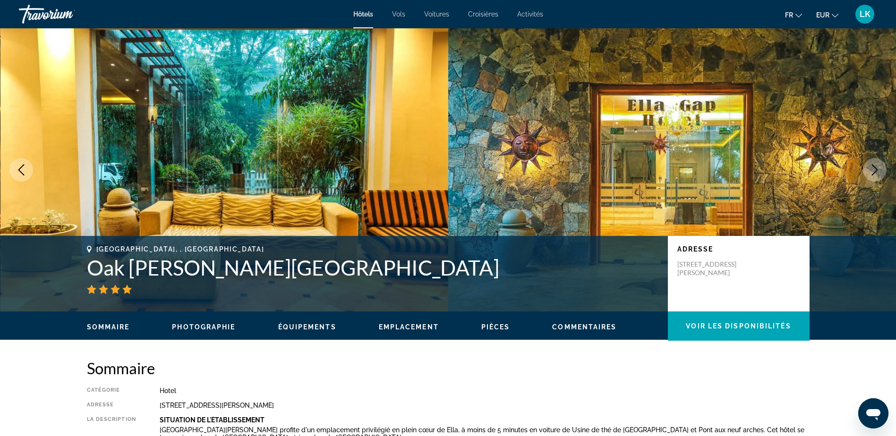
click at [873, 174] on icon "Next image" at bounding box center [874, 169] width 11 height 11
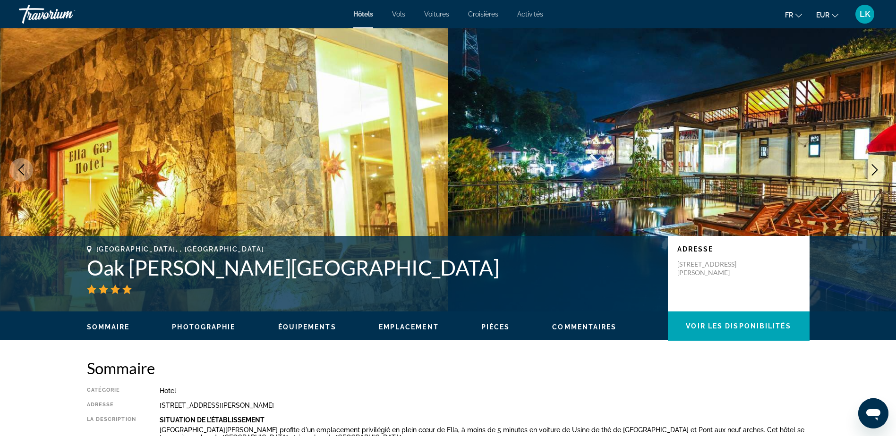
click at [874, 174] on icon "Next image" at bounding box center [875, 169] width 6 height 11
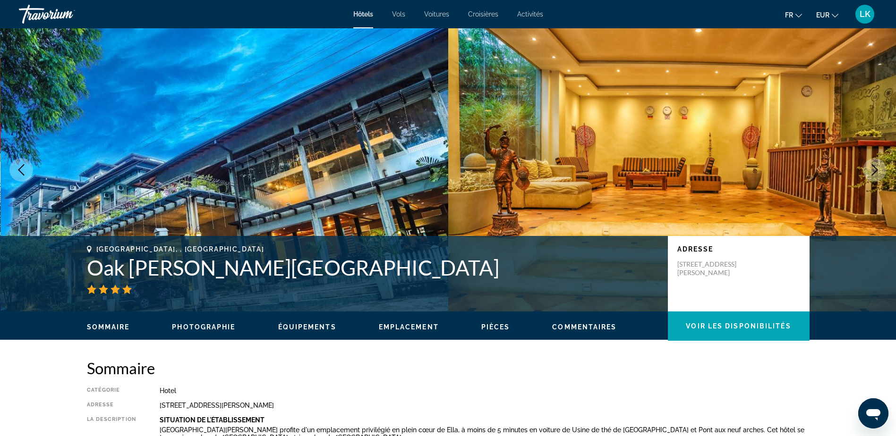
click at [874, 174] on icon "Next image" at bounding box center [875, 169] width 6 height 11
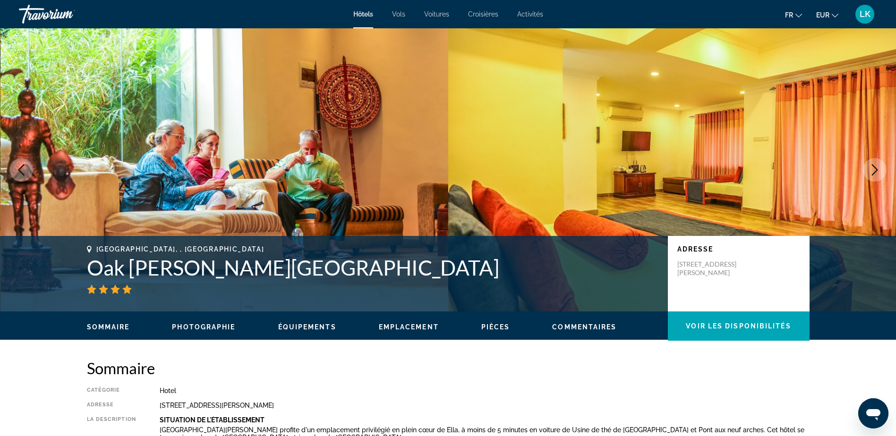
click at [874, 174] on icon "Next image" at bounding box center [874, 169] width 11 height 11
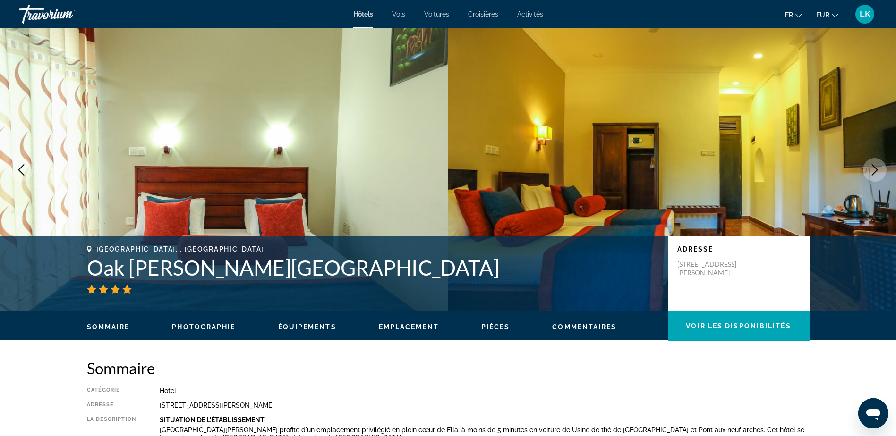
click at [874, 174] on icon "Next image" at bounding box center [874, 169] width 11 height 11
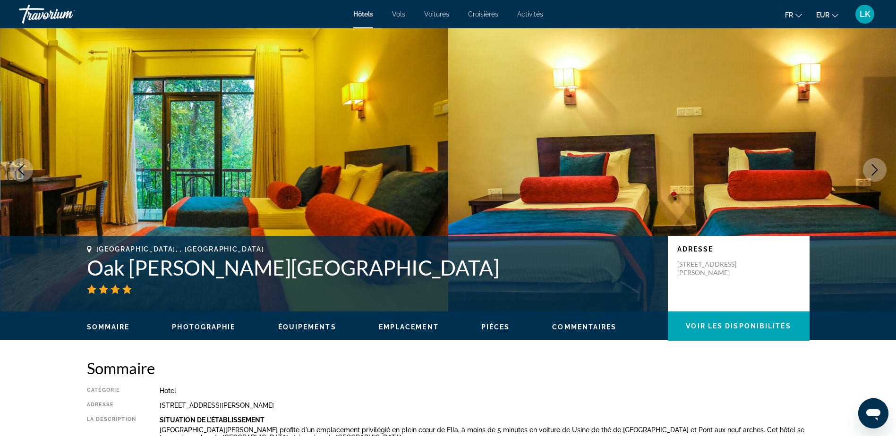
click at [875, 174] on icon "Next image" at bounding box center [874, 169] width 11 height 11
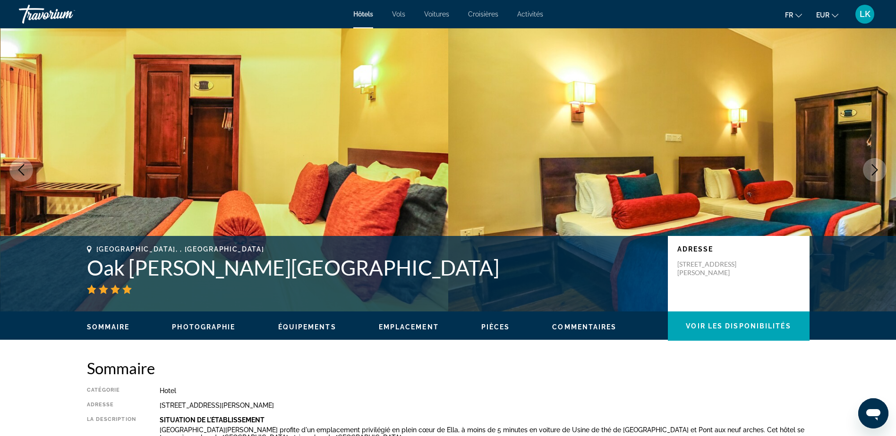
click at [875, 174] on icon "Next image" at bounding box center [874, 169] width 11 height 11
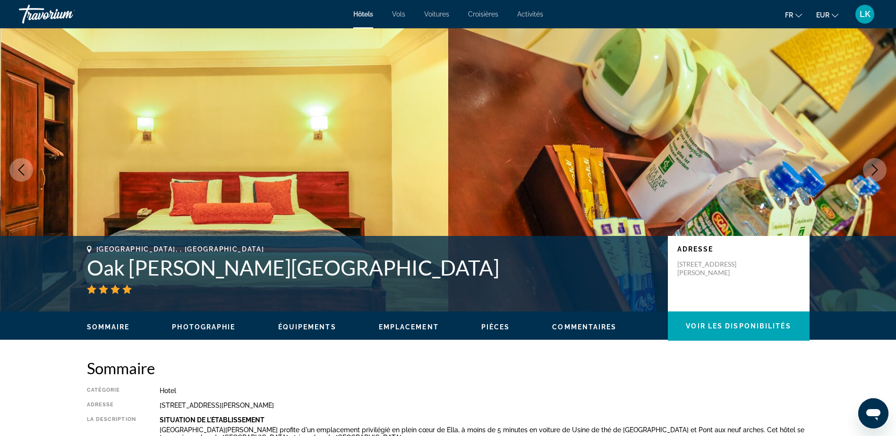
click at [875, 174] on icon "Next image" at bounding box center [874, 169] width 11 height 11
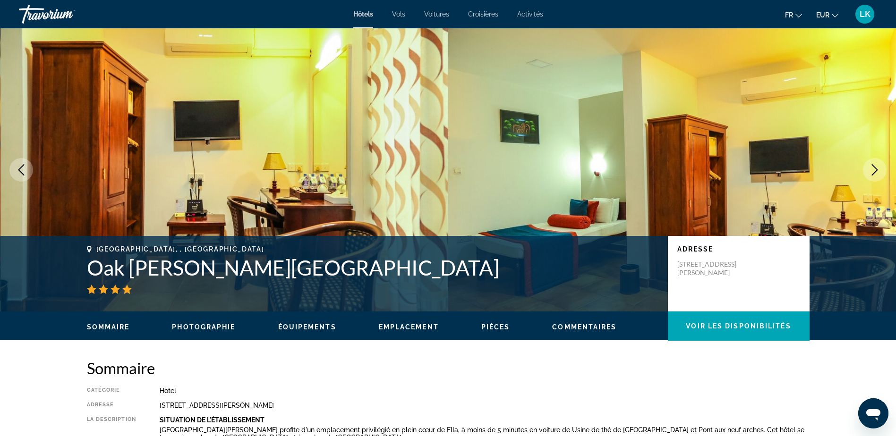
click at [875, 174] on icon "Next image" at bounding box center [874, 169] width 11 height 11
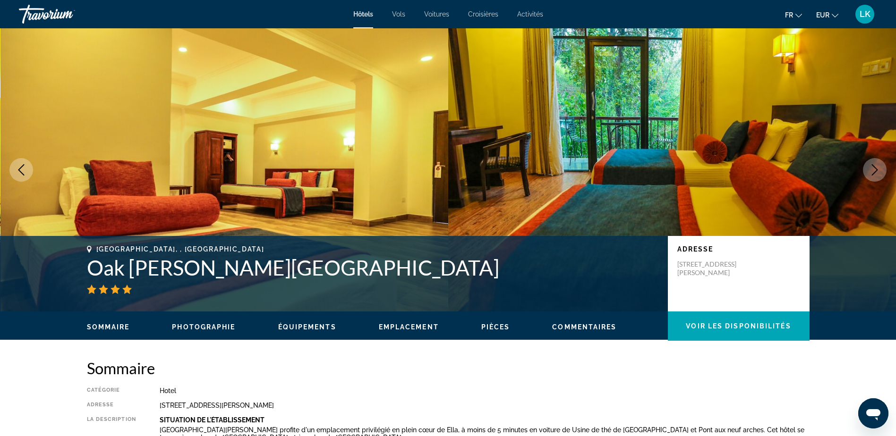
click at [875, 174] on icon "Next image" at bounding box center [874, 169] width 11 height 11
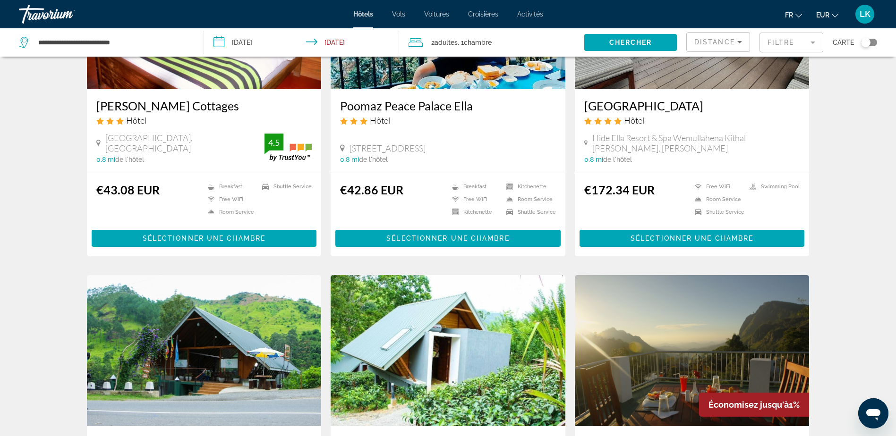
scroll to position [378, 0]
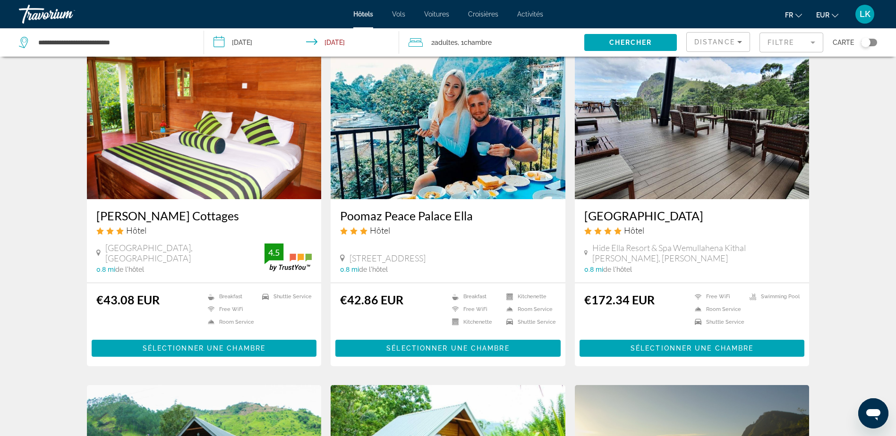
click at [440, 164] on img "Main content" at bounding box center [448, 123] width 235 height 151
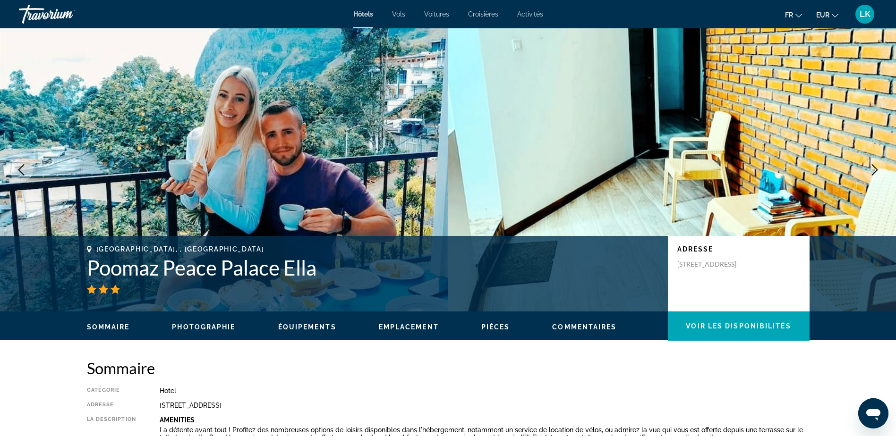
click at [874, 170] on icon "Next image" at bounding box center [874, 169] width 11 height 11
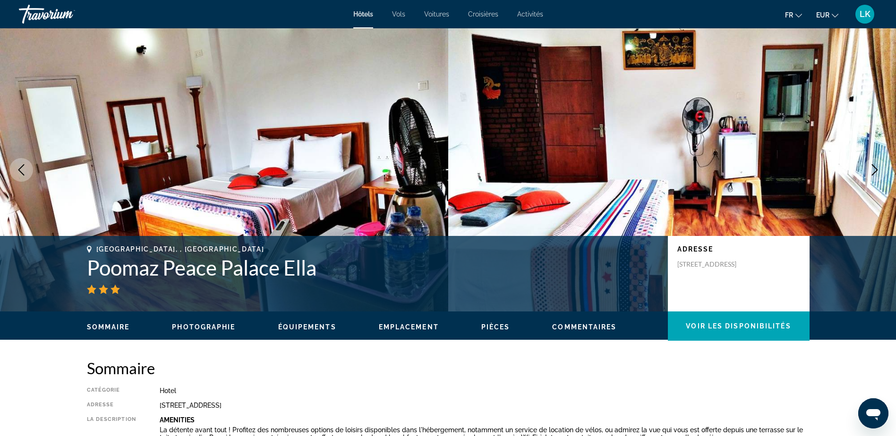
click at [874, 170] on icon "Next image" at bounding box center [874, 169] width 11 height 11
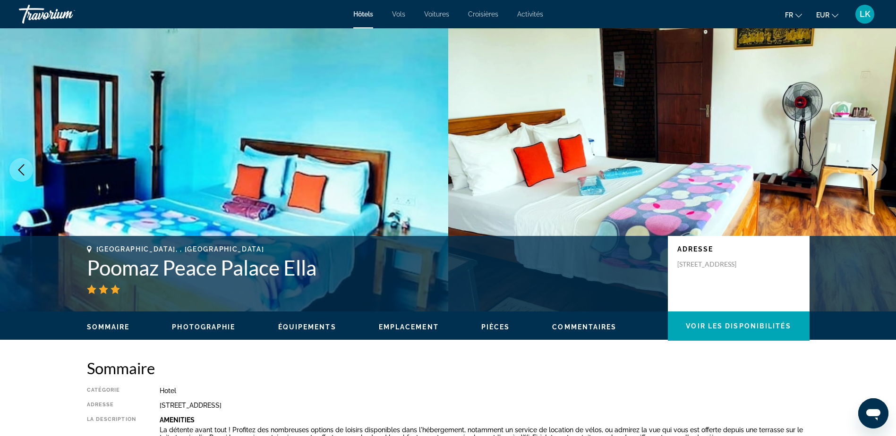
click at [874, 170] on icon "Next image" at bounding box center [874, 169] width 11 height 11
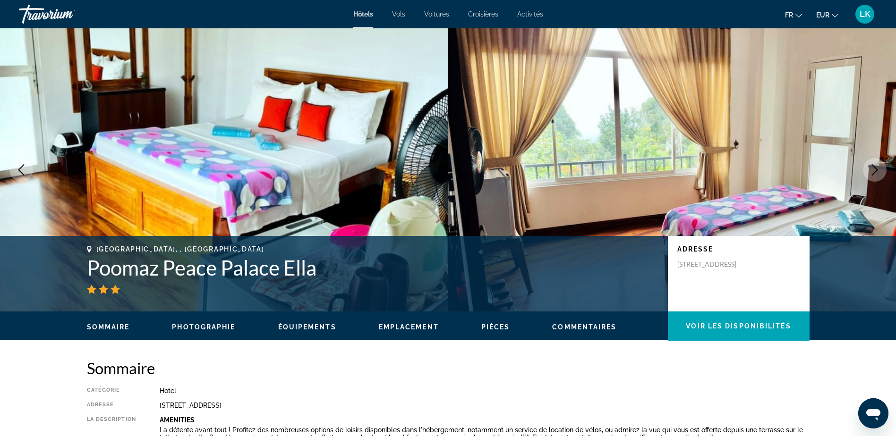
drag, startPoint x: 874, startPoint y: 170, endPoint x: 351, endPoint y: 9, distance: 546.7
click at [875, 170] on icon "Next image" at bounding box center [874, 169] width 11 height 11
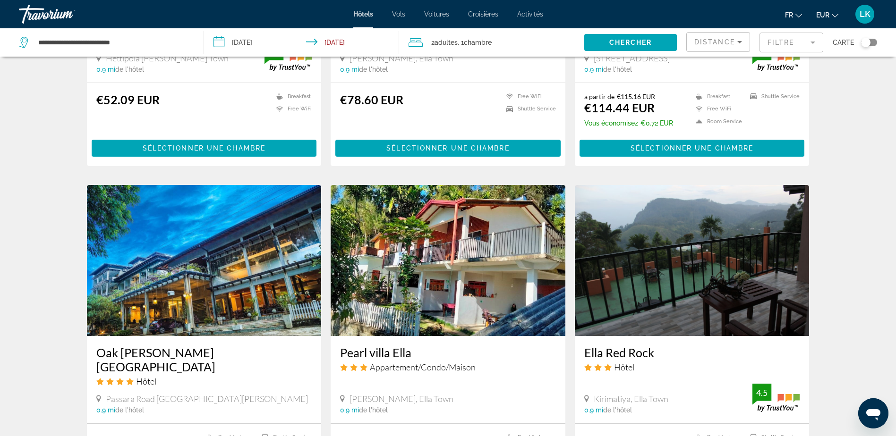
scroll to position [1039, 0]
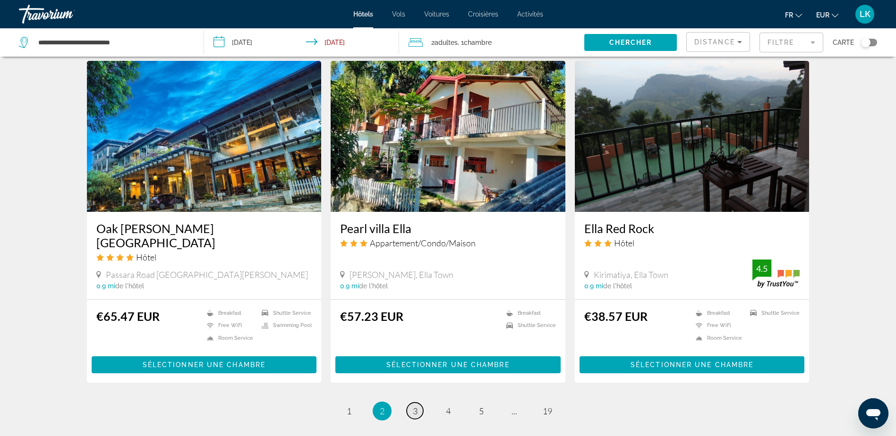
click at [420, 411] on link "page 3" at bounding box center [415, 411] width 17 height 17
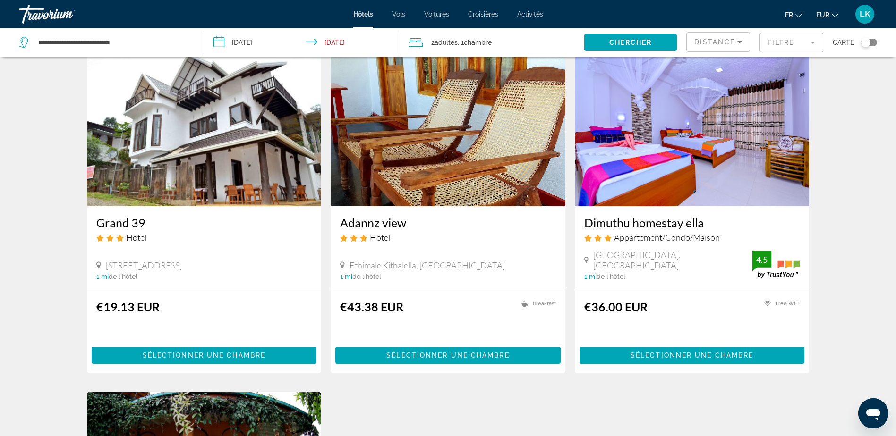
scroll to position [378, 0]
